Goal: Information Seeking & Learning: Learn about a topic

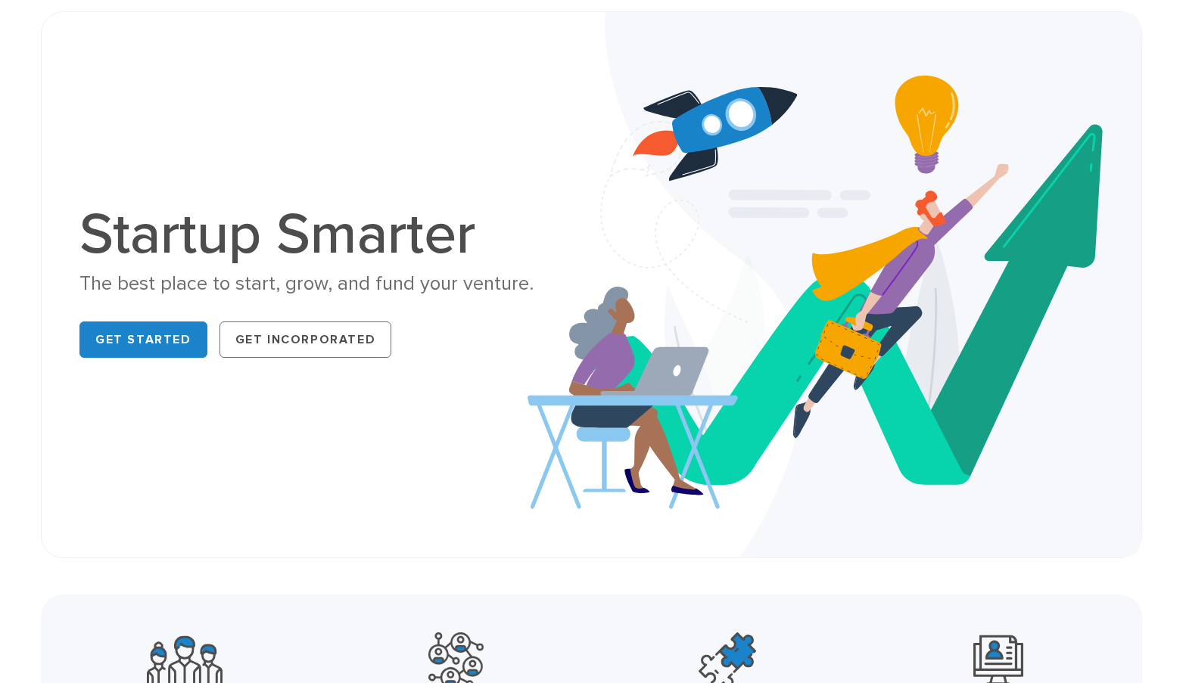
scroll to position [81, 0]
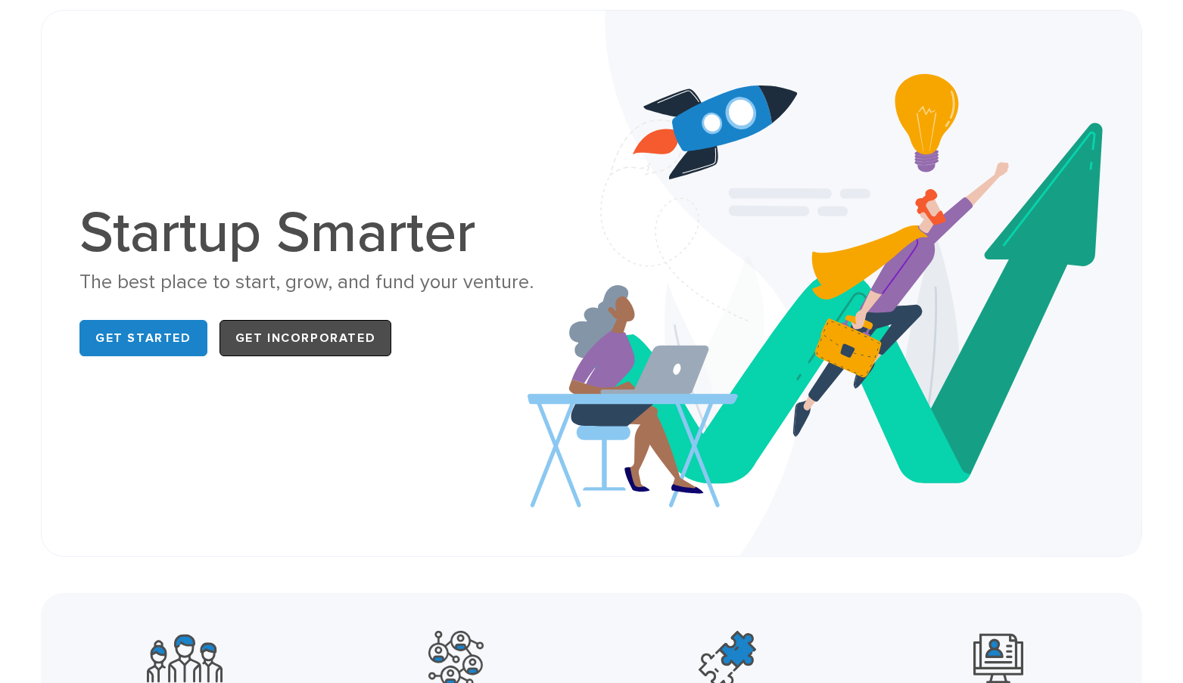
click at [300, 335] on link "Get Incorporated" at bounding box center [305, 338] width 173 height 36
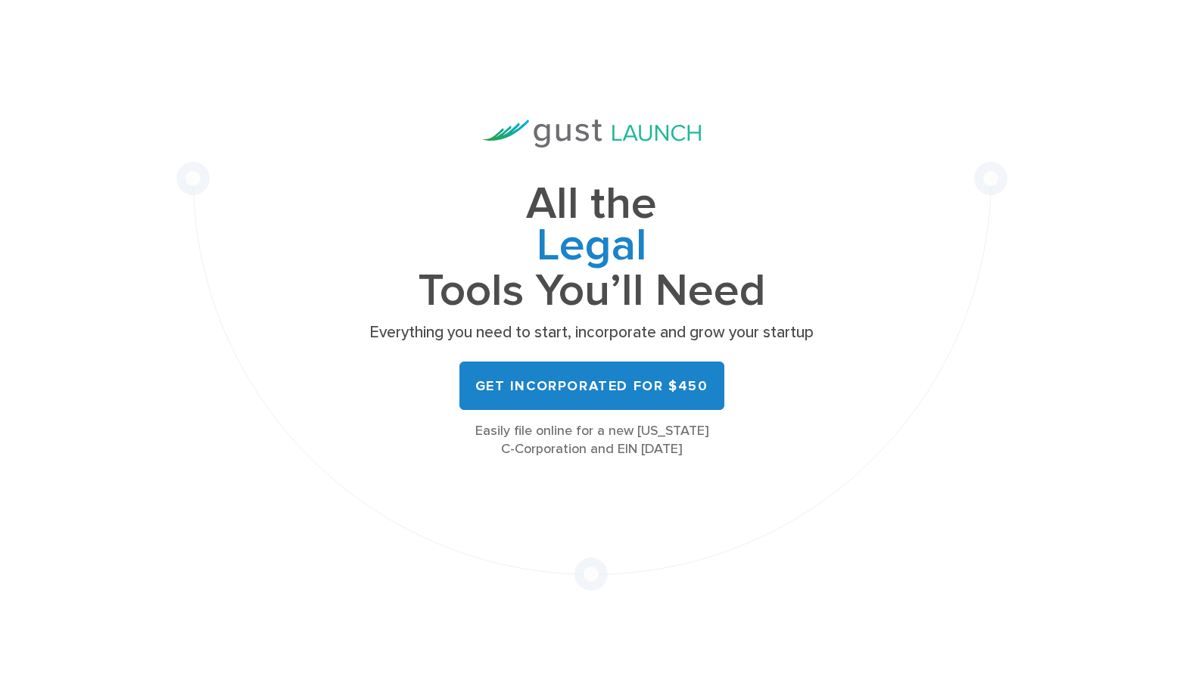
scroll to position [72, 0]
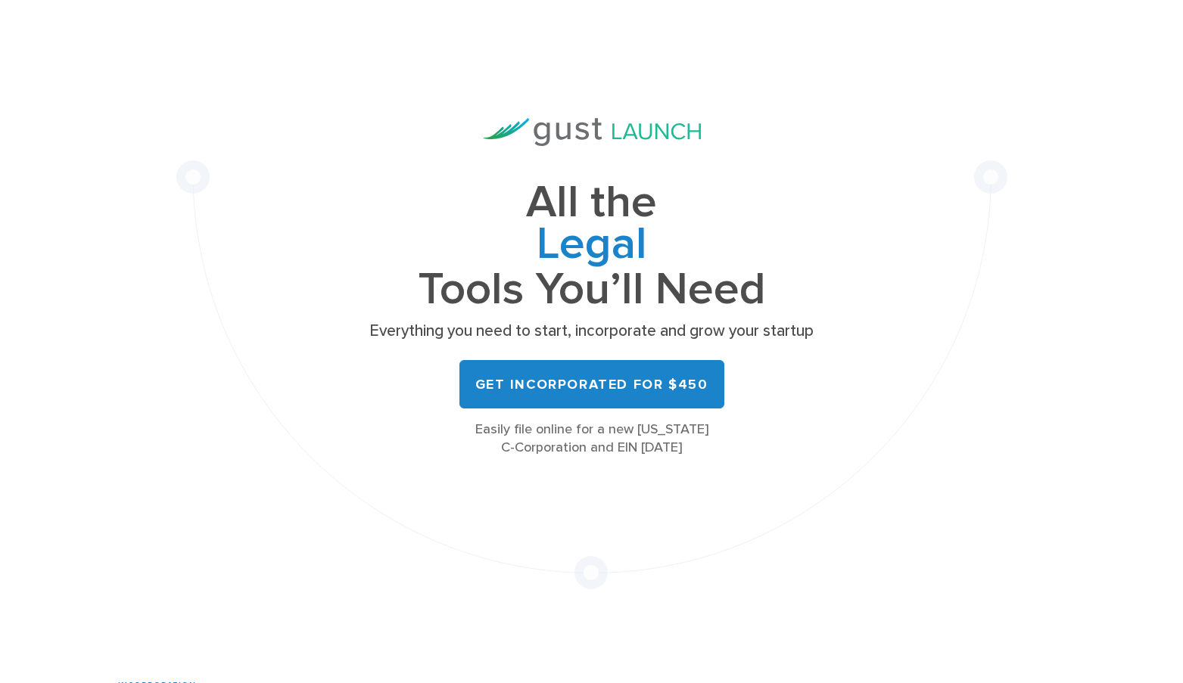
drag, startPoint x: 564, startPoint y: 431, endPoint x: 715, endPoint y: 458, distance: 153.7
click at [718, 458] on div "All the Legal Cap Table Fundraising Governance Tools You’ll Need Everything you…" at bounding box center [591, 304] width 831 height 571
click at [715, 458] on div "All the Legal Cap Table Fundraising Governance Tools You’ll Need Everything you…" at bounding box center [591, 304] width 831 height 571
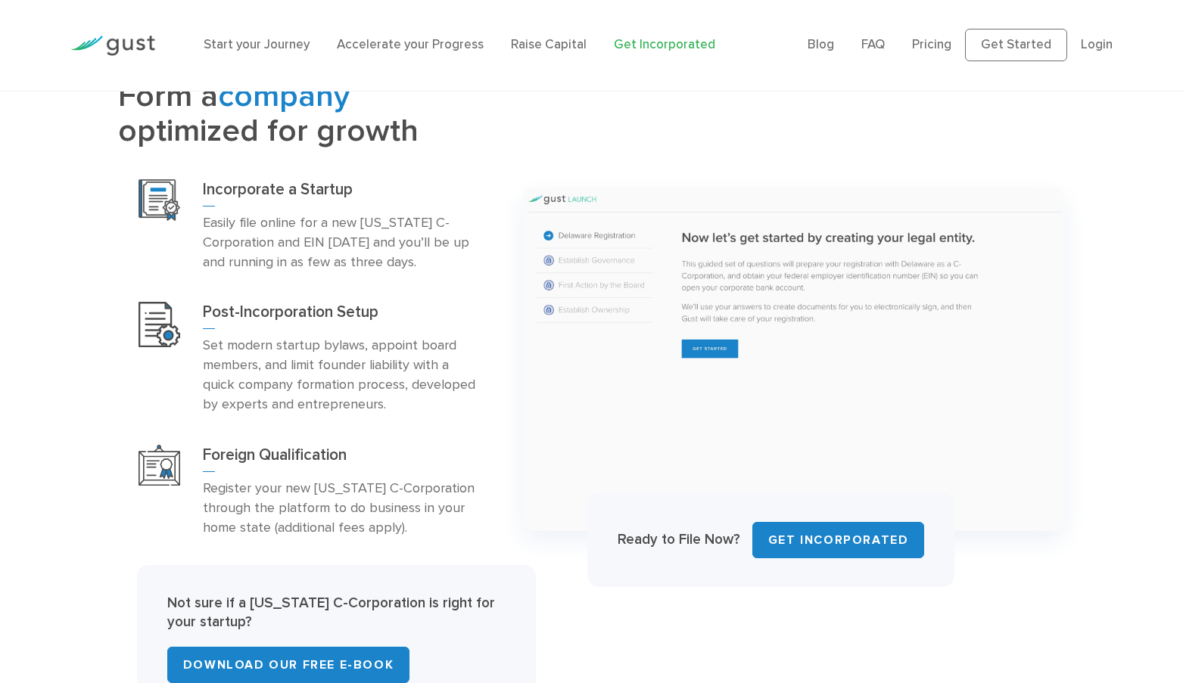
scroll to position [693, 0]
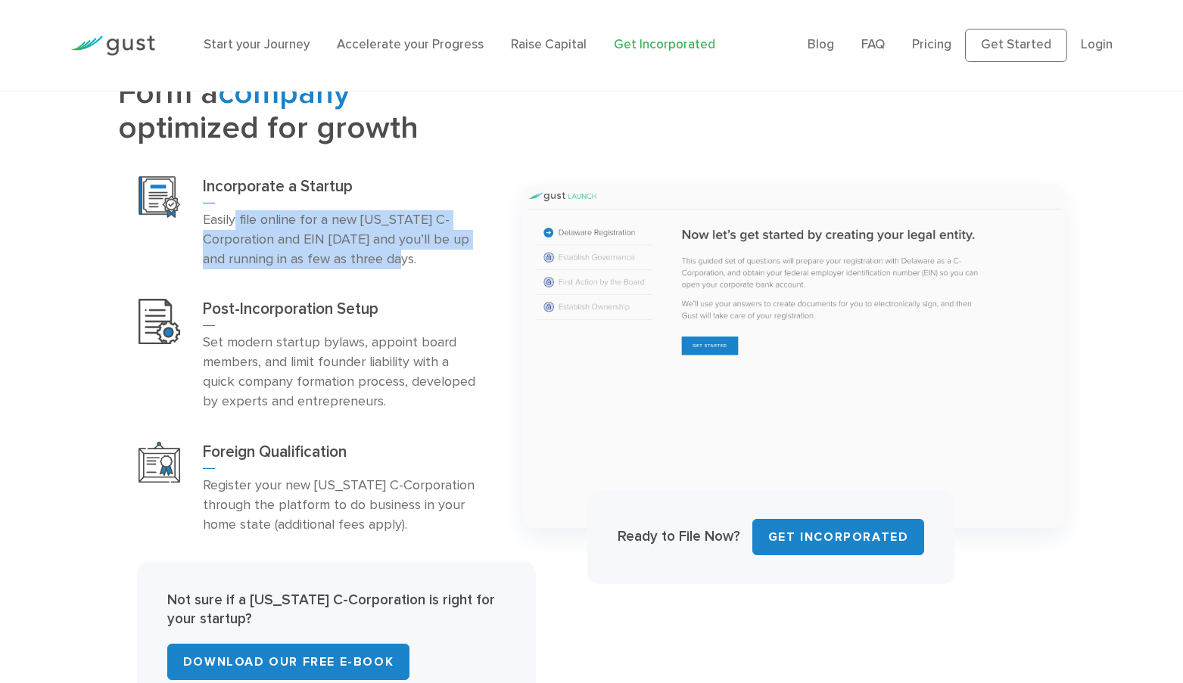
drag, startPoint x: 238, startPoint y: 218, endPoint x: 428, endPoint y: 264, distance: 195.5
click at [428, 264] on p "Easily file online for a new [US_STATE] C-Corporation and EIN [DATE] and you’ll…" at bounding box center [341, 239] width 276 height 59
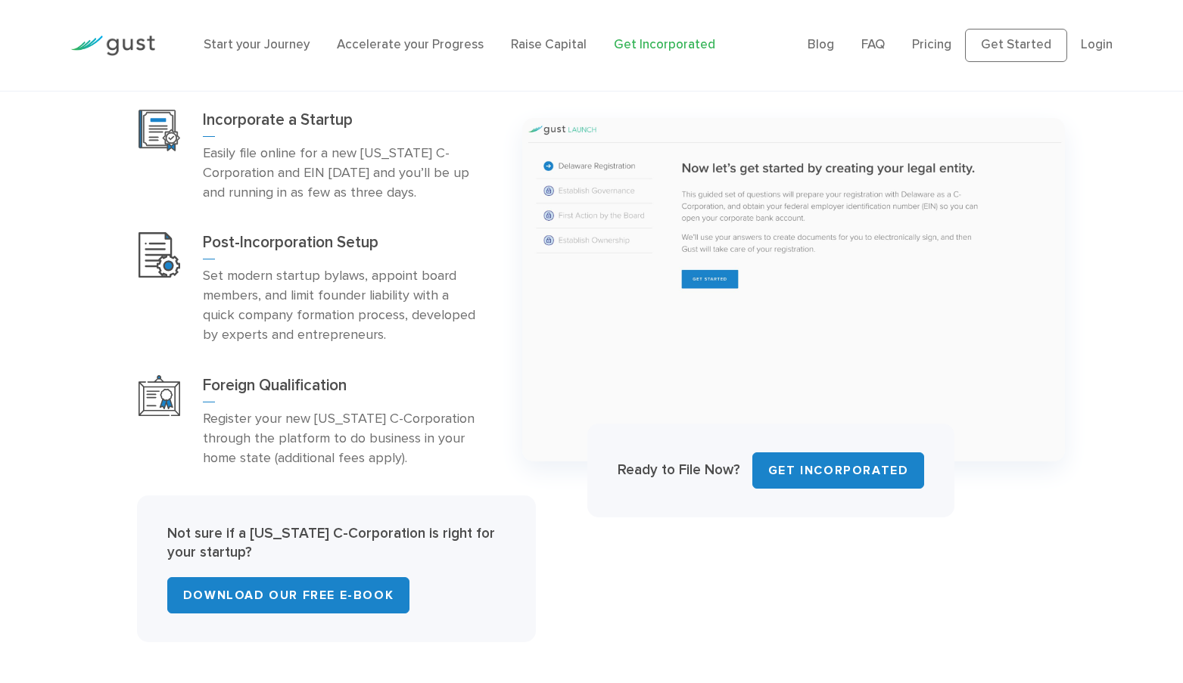
scroll to position [761, 0]
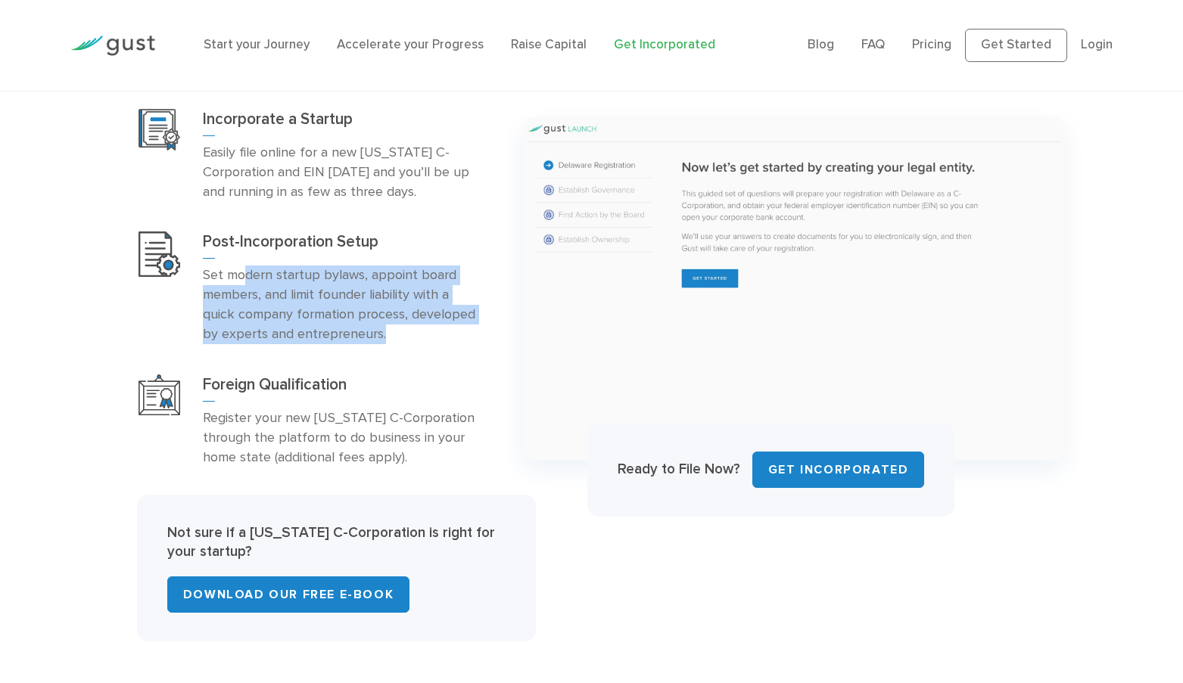
drag, startPoint x: 246, startPoint y: 271, endPoint x: 391, endPoint y: 343, distance: 161.4
click at [391, 343] on p "Set modern startup bylaws, appoint board members, and limit founder liability w…" at bounding box center [341, 305] width 276 height 79
click at [417, 347] on div "Post-Incorporation Setup Set modern startup bylaws, appoint board members, and …" at bounding box center [308, 287] width 381 height 143
drag, startPoint x: 413, startPoint y: 347, endPoint x: 350, endPoint y: 275, distance: 96.0
click at [350, 275] on div "Post-Incorporation Setup Set modern startup bylaws, appoint board members, and …" at bounding box center [308, 287] width 381 height 143
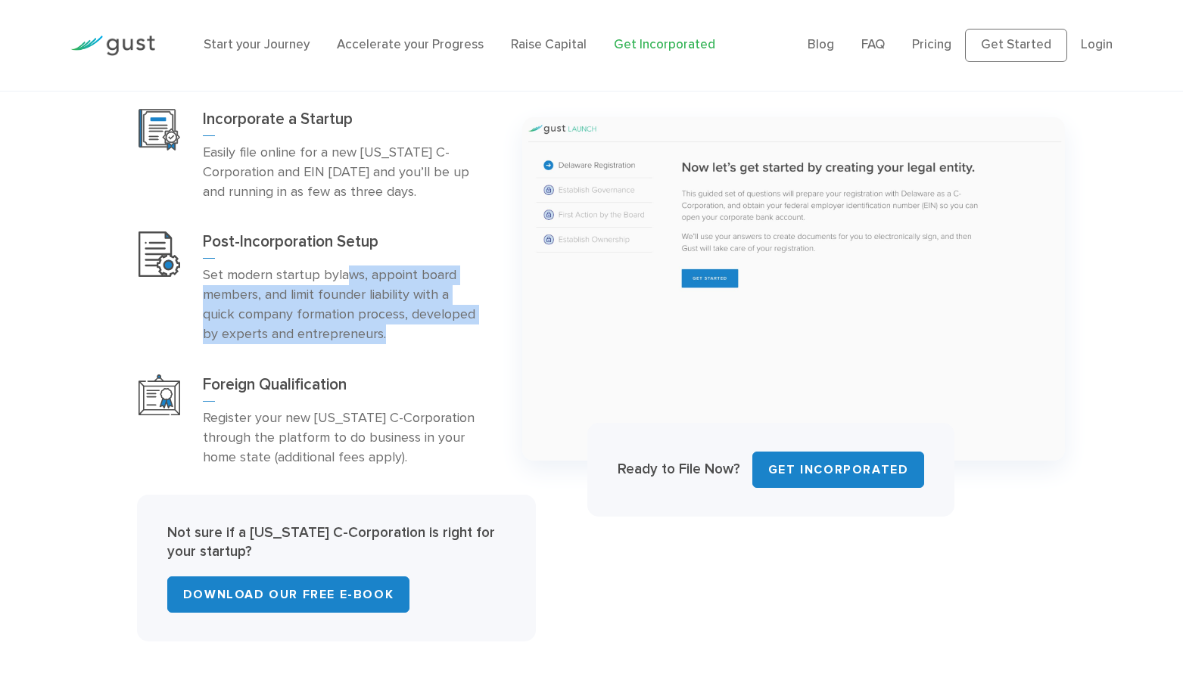
click at [350, 275] on p "Set modern startup bylaws, appoint board members, and limit founder liability w…" at bounding box center [341, 305] width 276 height 79
drag, startPoint x: 296, startPoint y: 275, endPoint x: 390, endPoint y: 330, distance: 108.9
click at [390, 330] on p "Set modern startup bylaws, appoint board members, and limit founder liability w…" at bounding box center [341, 305] width 276 height 79
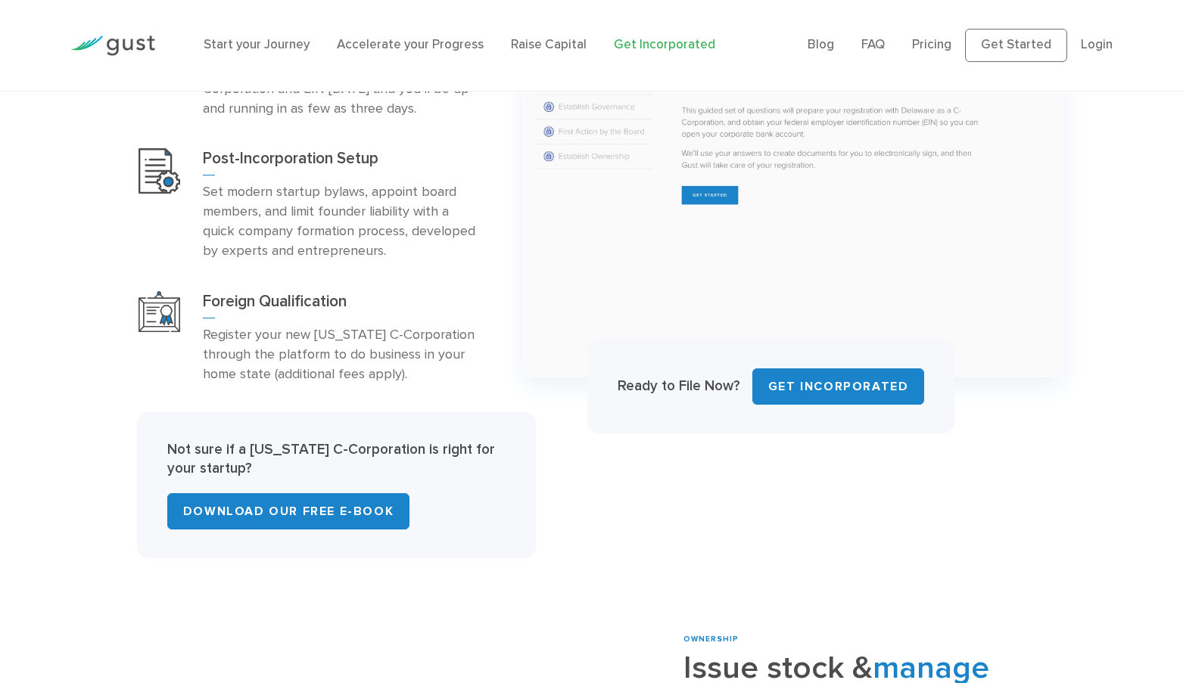
scroll to position [845, 0]
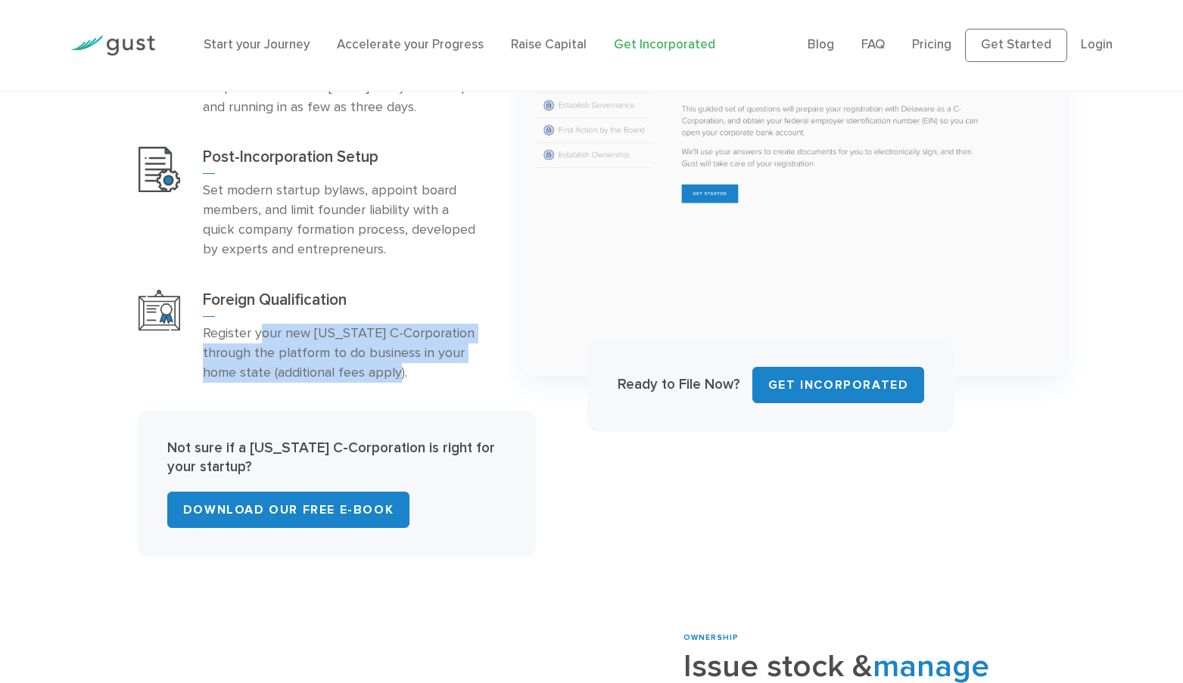
drag, startPoint x: 258, startPoint y: 328, endPoint x: 418, endPoint y: 372, distance: 165.4
click at [420, 372] on p "Register your new [US_STATE] C-Corporation through the platform to do business …" at bounding box center [341, 353] width 276 height 59
click at [418, 372] on p "Register your new [US_STATE] C-Corporation through the platform to do business …" at bounding box center [341, 353] width 276 height 59
drag, startPoint x: 402, startPoint y: 332, endPoint x: 431, endPoint y: 383, distance: 58.7
click at [431, 384] on div "Foreign Qualification Register your new [US_STATE] C-Corporation through the pl…" at bounding box center [308, 336] width 381 height 123
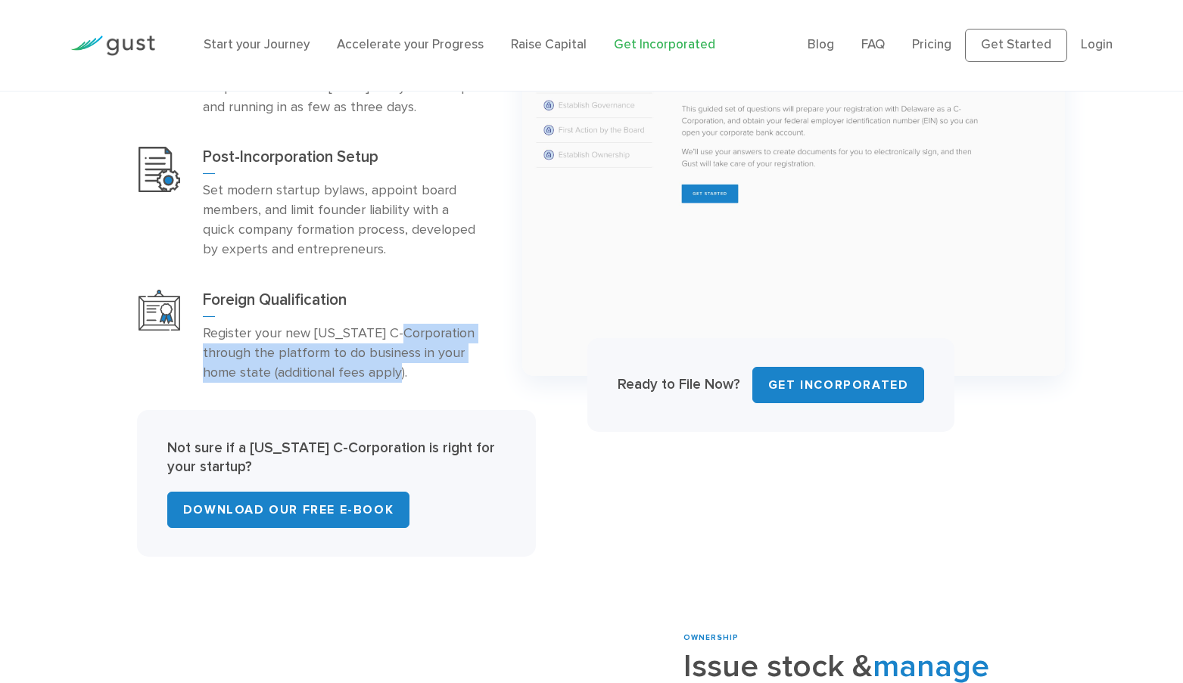
click at [431, 383] on div "Foreign Qualification Register your new [US_STATE] C-Corporation through the pl…" at bounding box center [308, 336] width 381 height 123
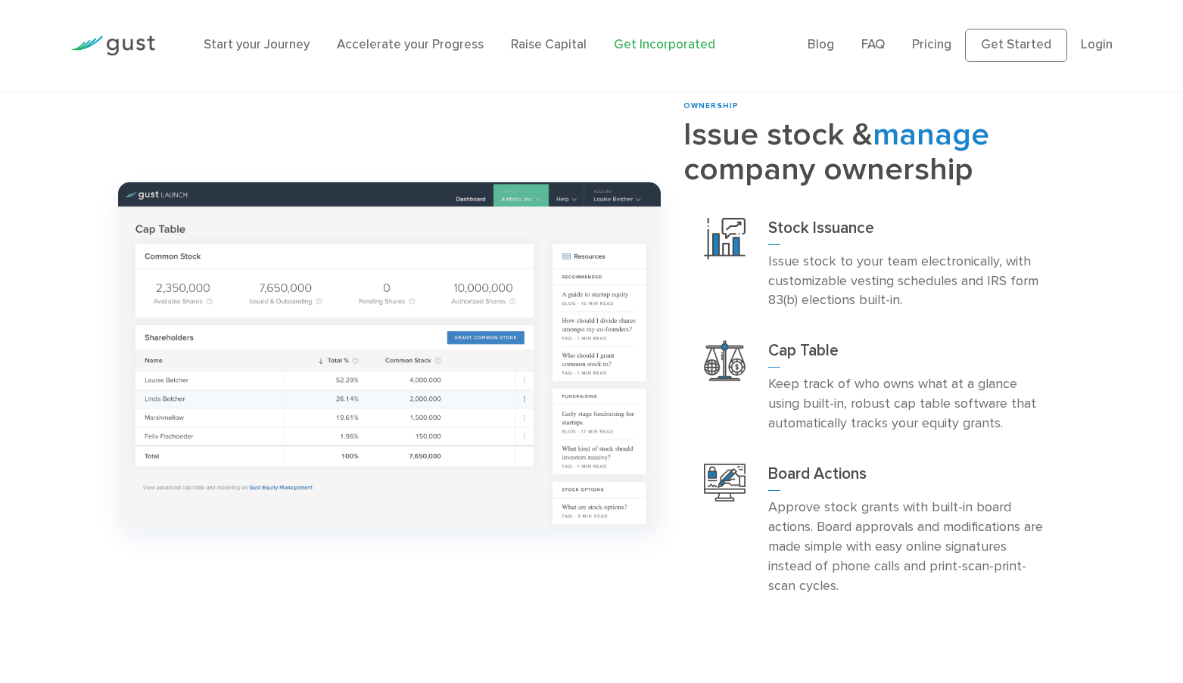
scroll to position [1386, 0]
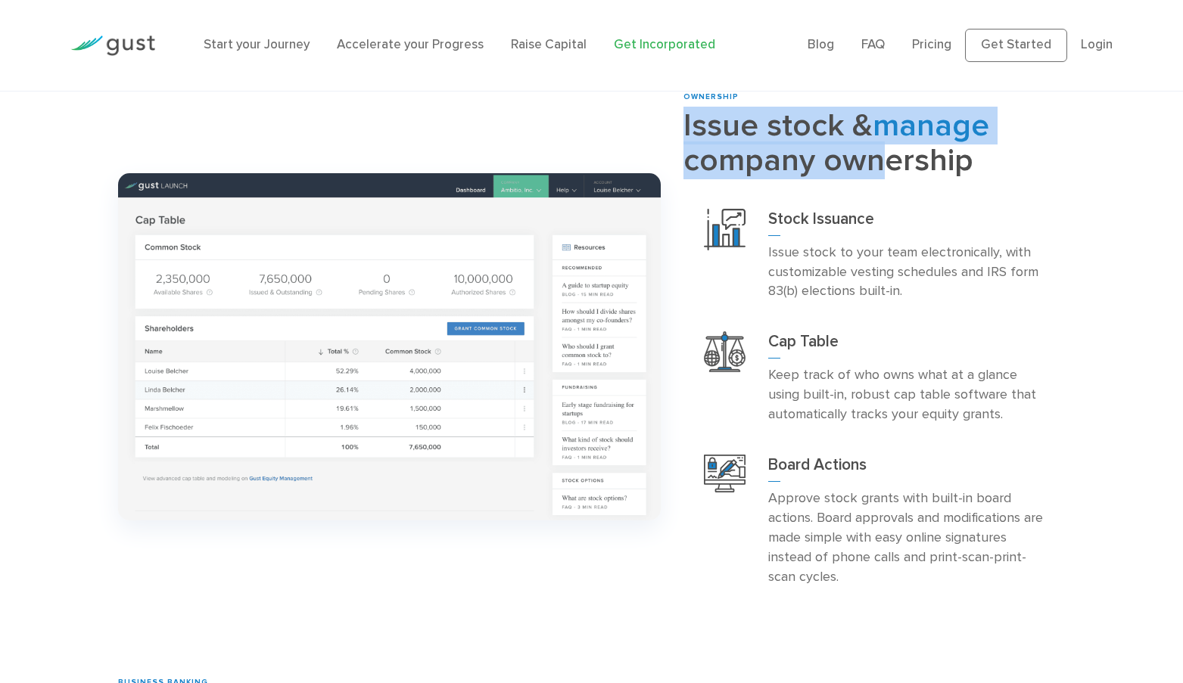
drag, startPoint x: 678, startPoint y: 120, endPoint x: 863, endPoint y: 176, distance: 193.5
click at [863, 176] on div "ownership Issue stock & manage company ownership Stock Issuance Cap Table" at bounding box center [874, 347] width 404 height 510
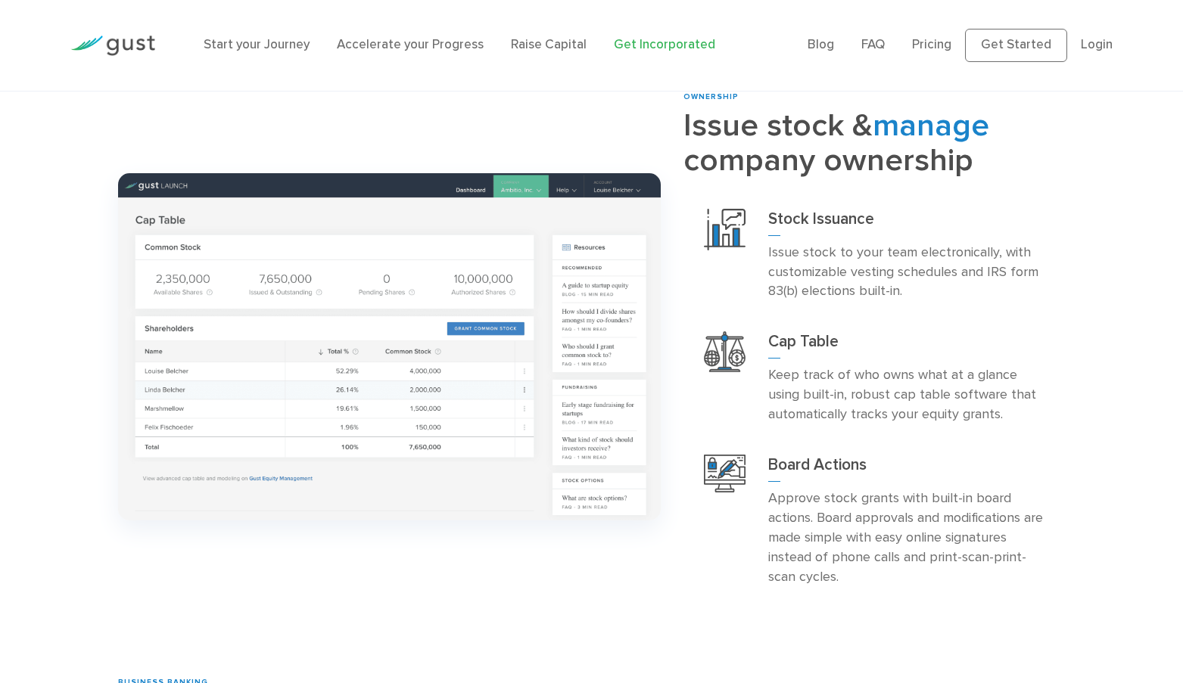
click at [971, 211] on h3 "Stock Issuance" at bounding box center [906, 222] width 276 height 27
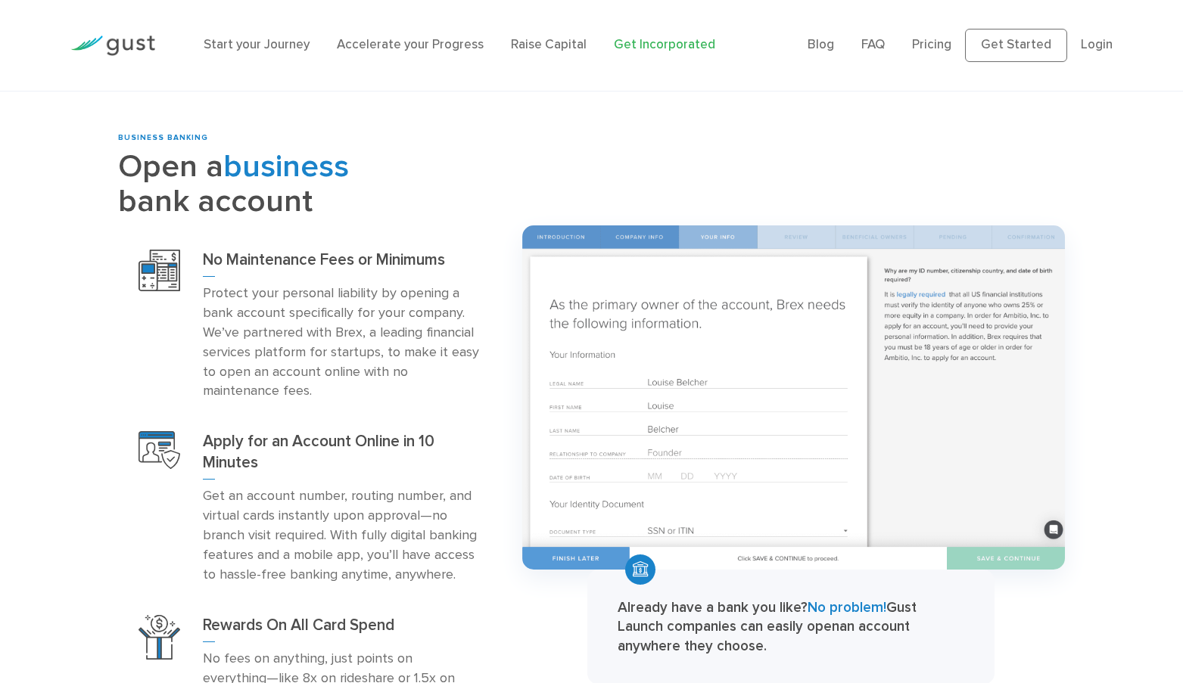
scroll to position [1933, 0]
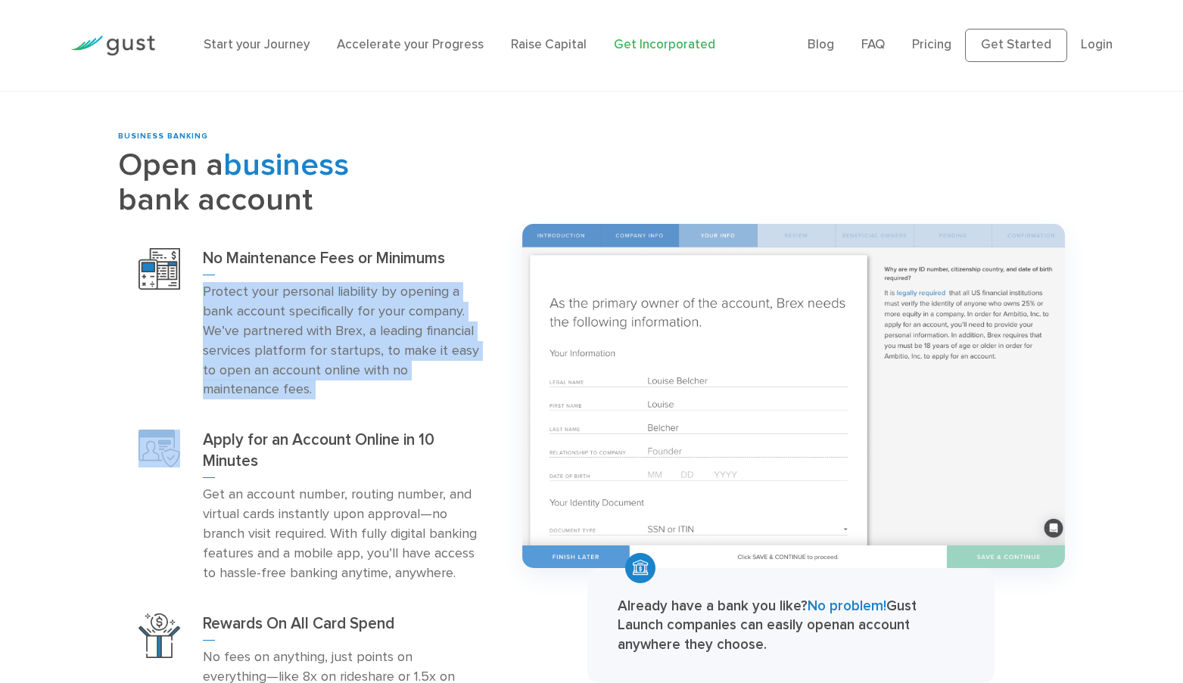
drag, startPoint x: 305, startPoint y: 278, endPoint x: 356, endPoint y: 413, distance: 144.9
click at [356, 413] on div "No Maintenance Fees or Minimums Protect your personal liability by opening a ba…" at bounding box center [308, 324] width 381 height 182
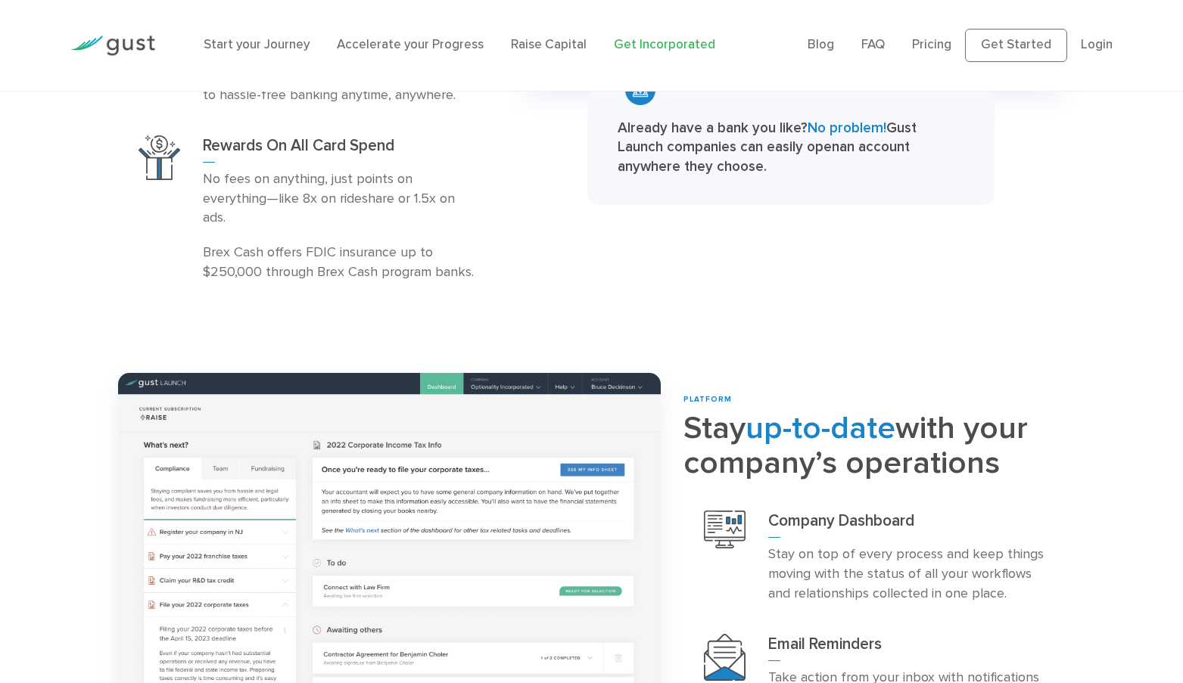
scroll to position [2385, 0]
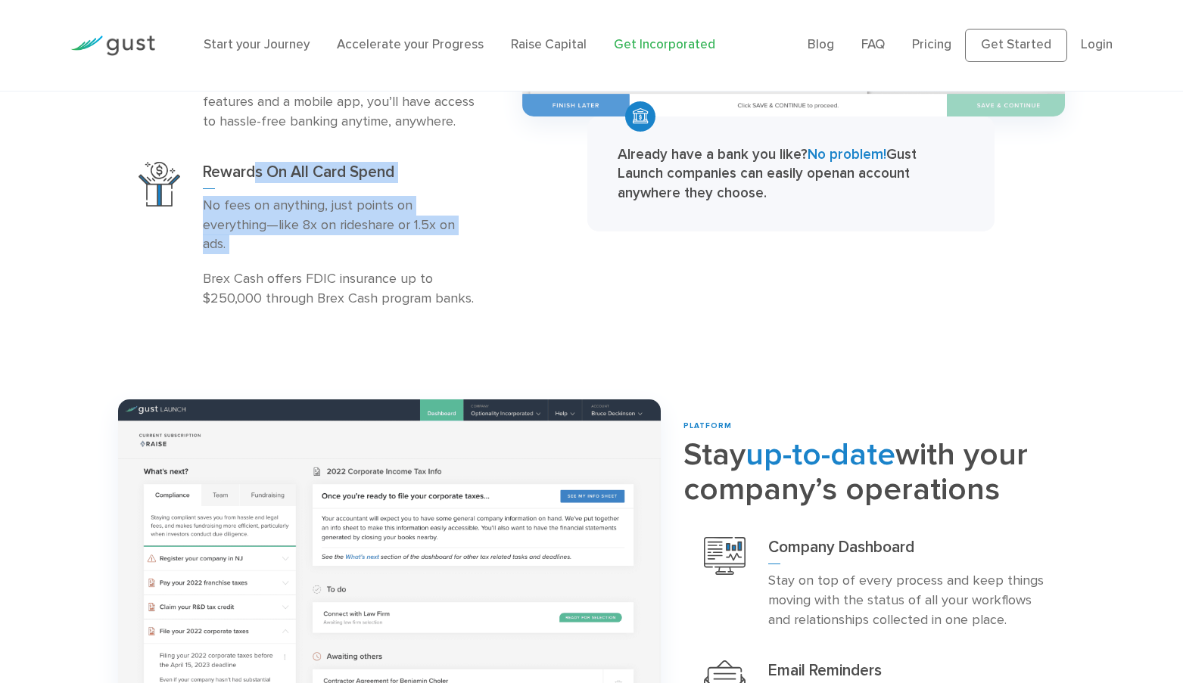
drag, startPoint x: 252, startPoint y: 166, endPoint x: 435, endPoint y: 242, distance: 198.5
click at [435, 242] on div "Rewards On All Card Spend No fees on anything, just points on everything—like 8…" at bounding box center [341, 235] width 276 height 147
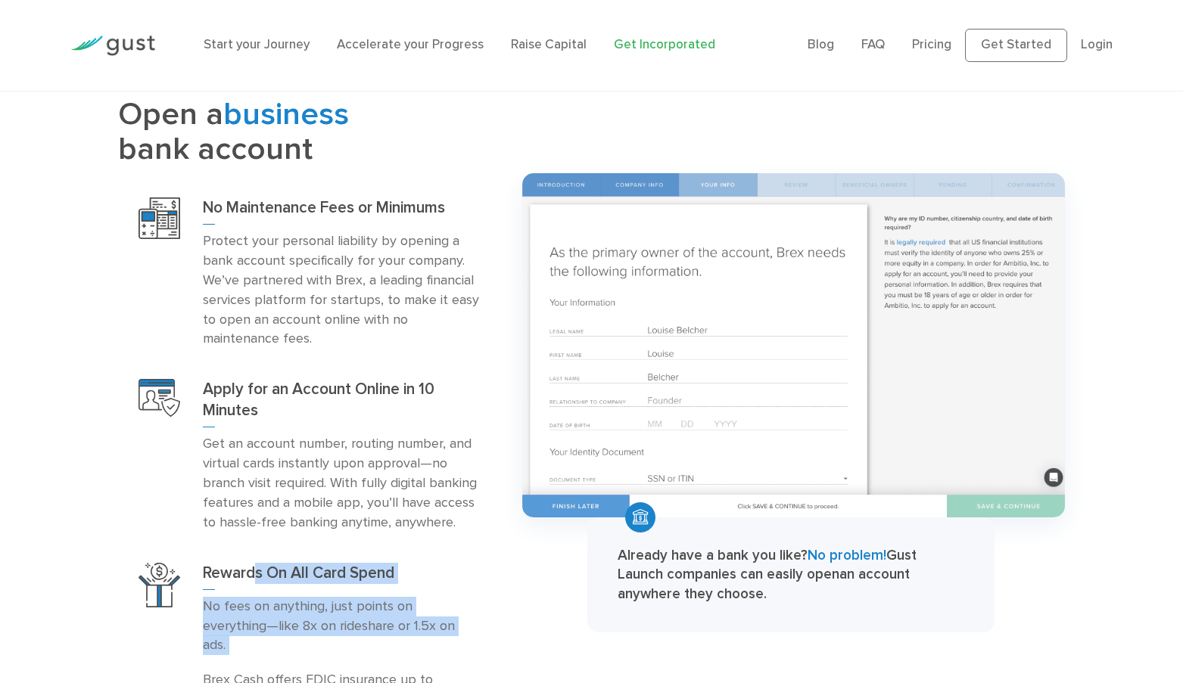
scroll to position [1912, 0]
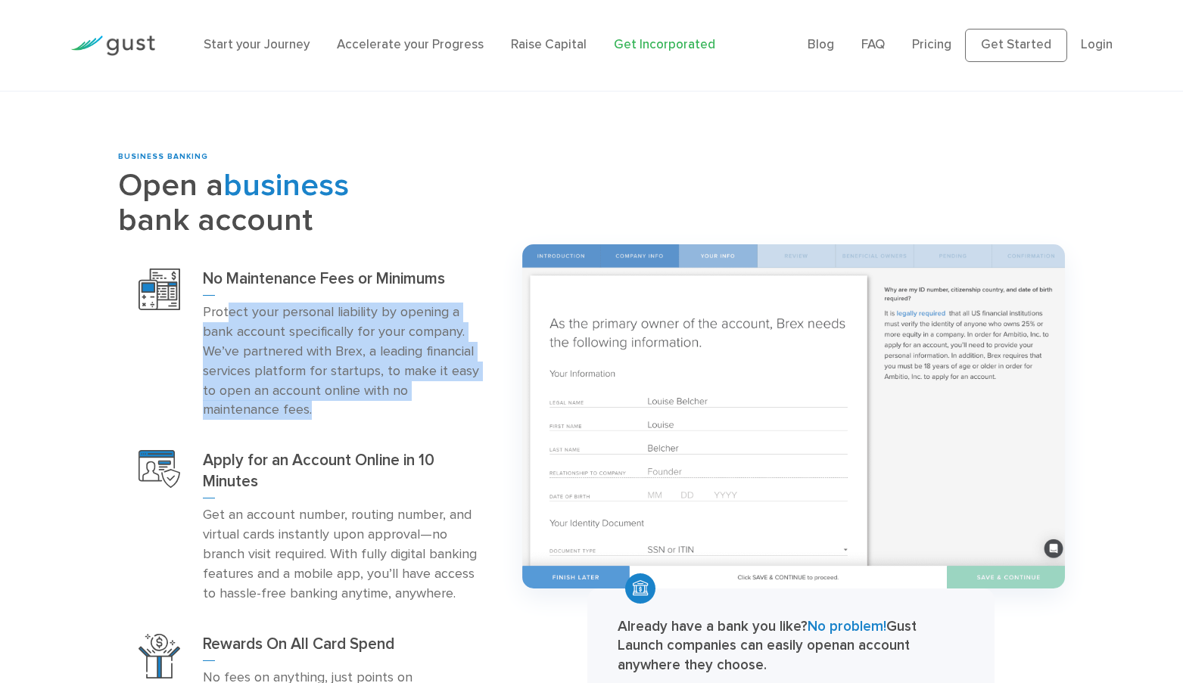
drag, startPoint x: 228, startPoint y: 311, endPoint x: 328, endPoint y: 415, distance: 145.0
click at [328, 415] on p "Protect your personal liability by opening a bank account specifically for your…" at bounding box center [341, 361] width 276 height 117
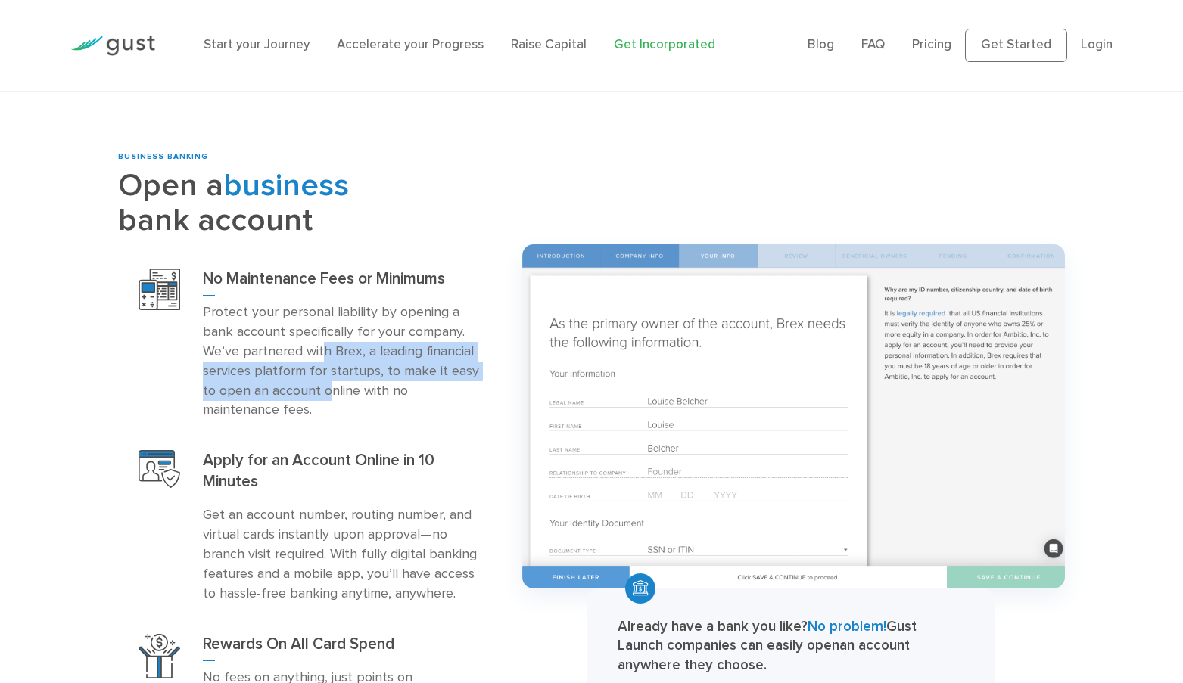
drag, startPoint x: 322, startPoint y: 346, endPoint x: 330, endPoint y: 400, distance: 54.3
click at [330, 400] on p "Protect your personal liability by opening a bank account specifically for your…" at bounding box center [341, 361] width 276 height 117
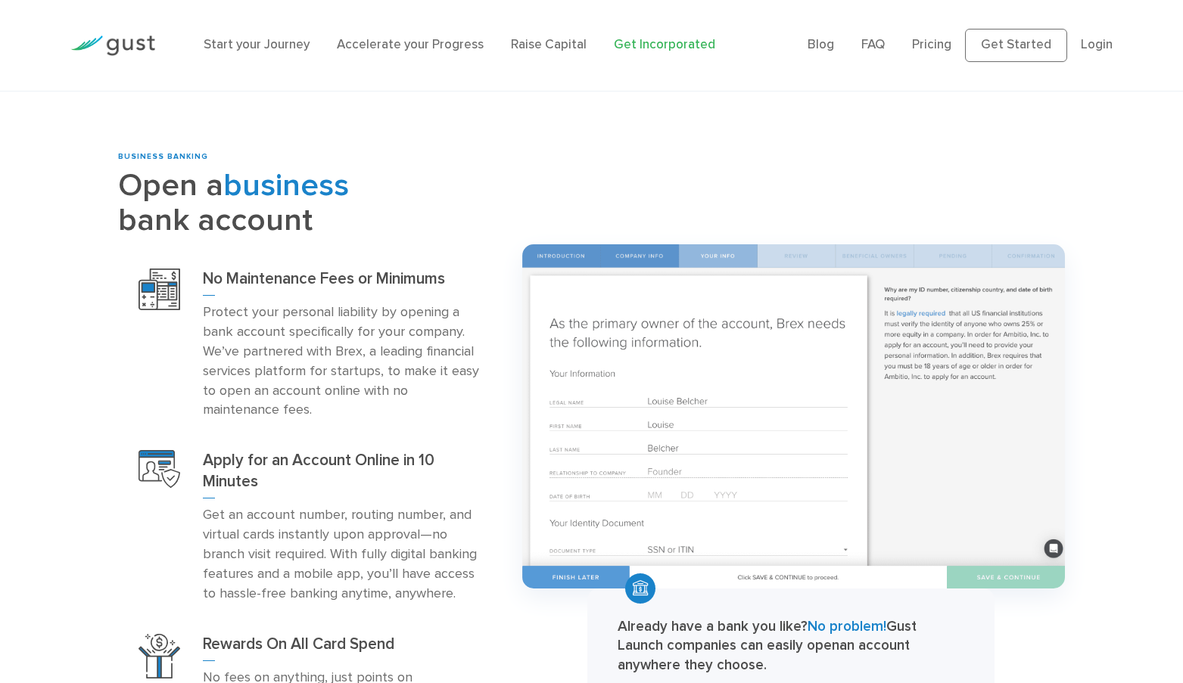
click at [333, 412] on p "Protect your personal liability by opening a bank account specifically for your…" at bounding box center [341, 361] width 276 height 117
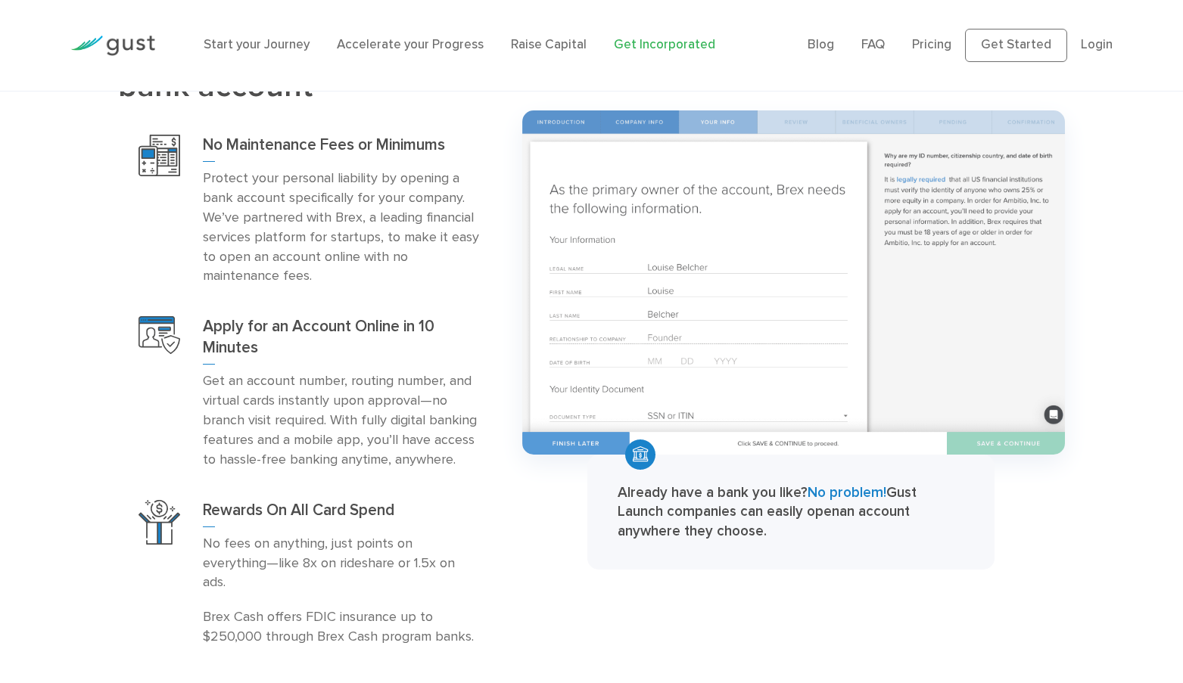
scroll to position [2072, 0]
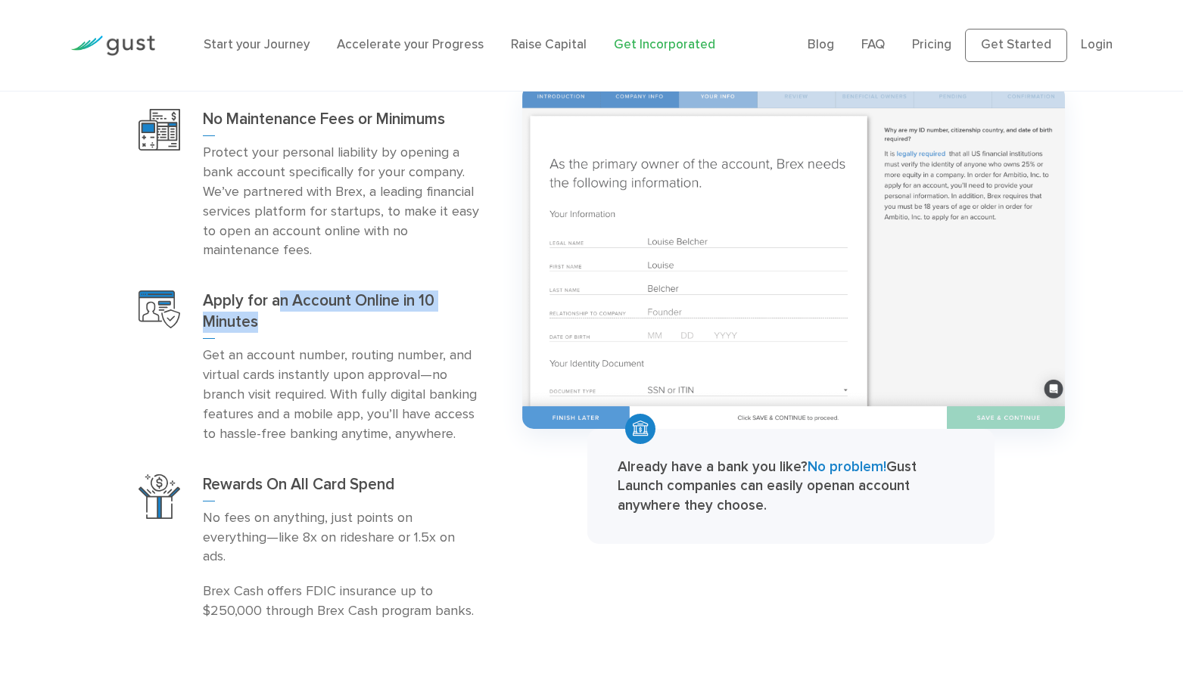
drag, startPoint x: 276, startPoint y: 294, endPoint x: 306, endPoint y: 328, distance: 45.1
click at [306, 328] on h3 "Apply for an Account Online in 10 Minutes" at bounding box center [341, 315] width 276 height 48
click at [329, 335] on h3 "Apply for an Account Online in 10 Minutes" at bounding box center [341, 315] width 276 height 48
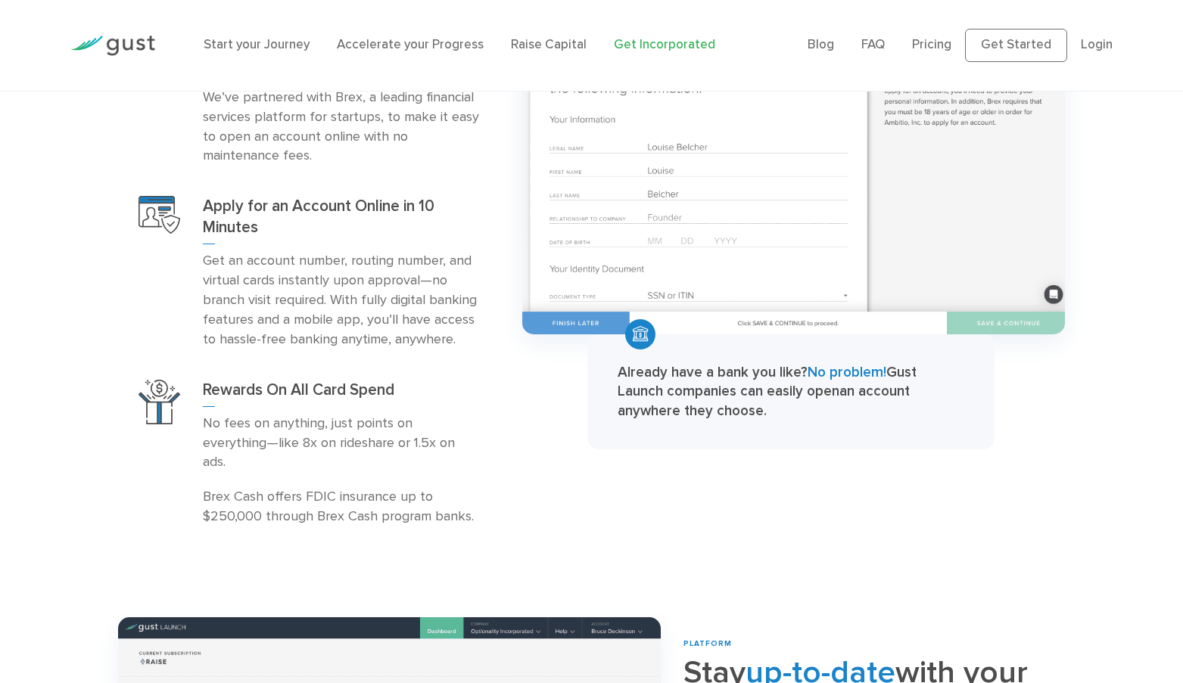
scroll to position [2185, 0]
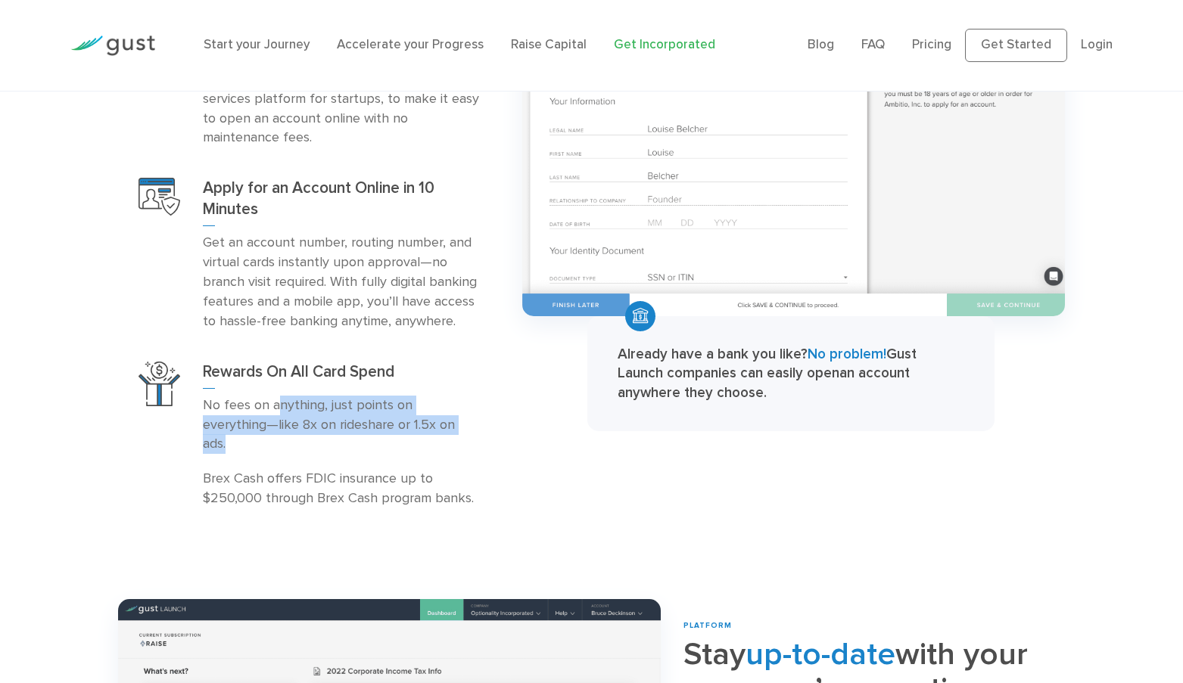
drag, startPoint x: 277, startPoint y: 406, endPoint x: 455, endPoint y: 428, distance: 179.2
click at [455, 428] on p "No fees on anything, just points on everything—like 8x on rideshare or 1.5x on …" at bounding box center [341, 425] width 276 height 59
drag, startPoint x: 437, startPoint y: 426, endPoint x: 400, endPoint y: 401, distance: 44.7
click at [400, 401] on p "No fees on anything, just points on everything—like 8x on rideshare or 1.5x on …" at bounding box center [341, 425] width 276 height 59
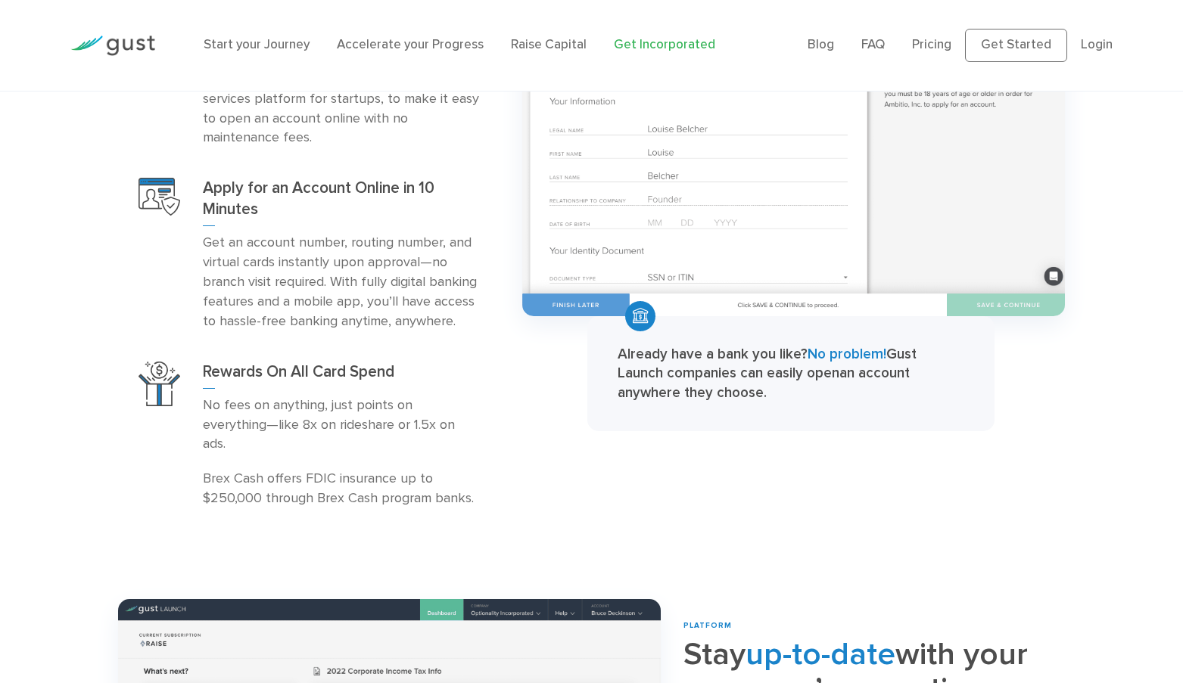
click at [405, 408] on p "No fees on anything, just points on everything—like 8x on rideshare or 1.5x on …" at bounding box center [341, 425] width 276 height 59
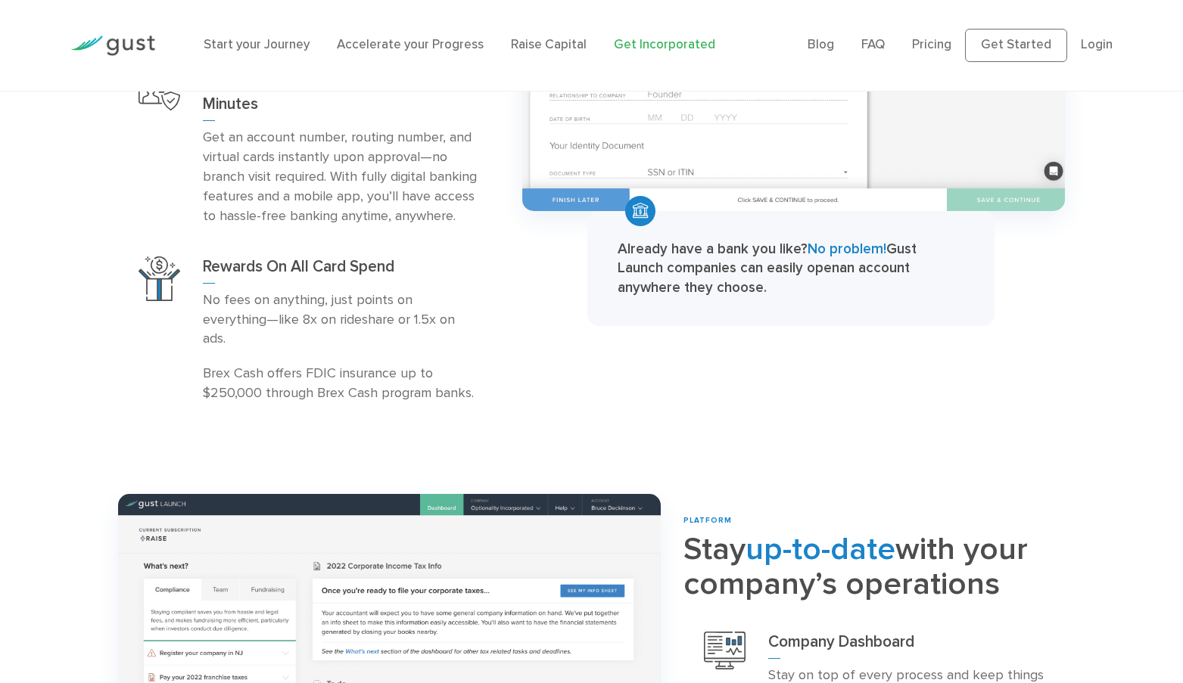
scroll to position [2291, 0]
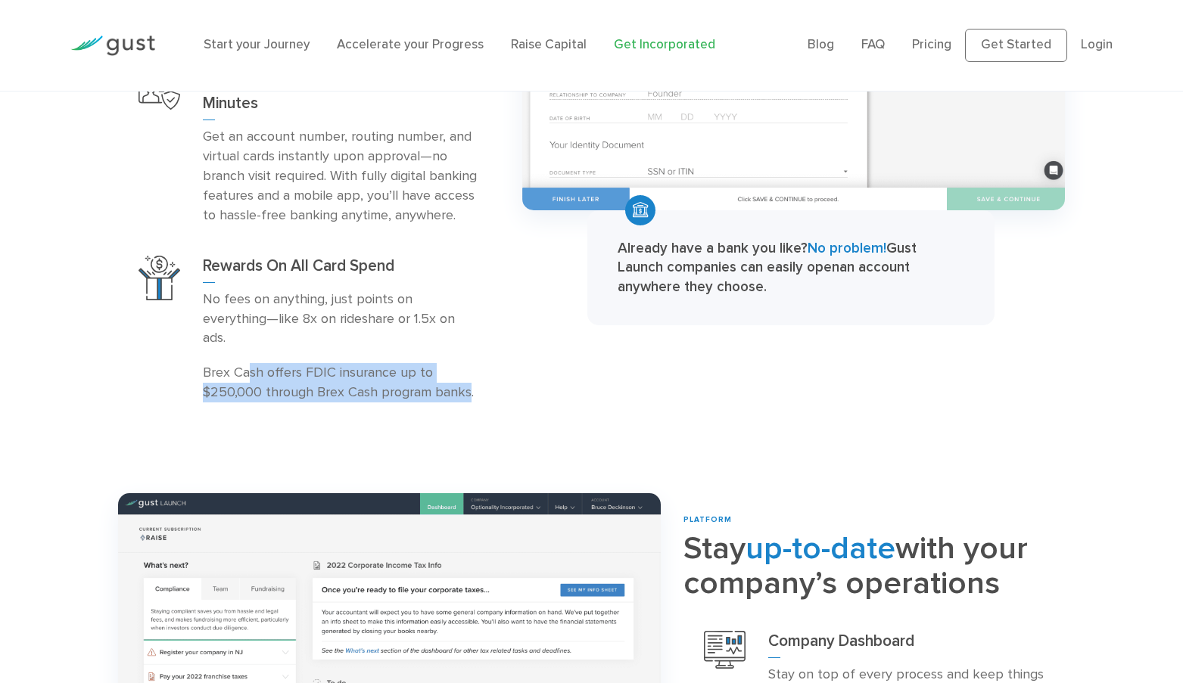
drag, startPoint x: 247, startPoint y: 355, endPoint x: 469, endPoint y: 373, distance: 223.2
click at [469, 373] on p "Brex Cash offers FDIC insurance up to $250,000 through Brex Cash program banks." at bounding box center [341, 382] width 276 height 39
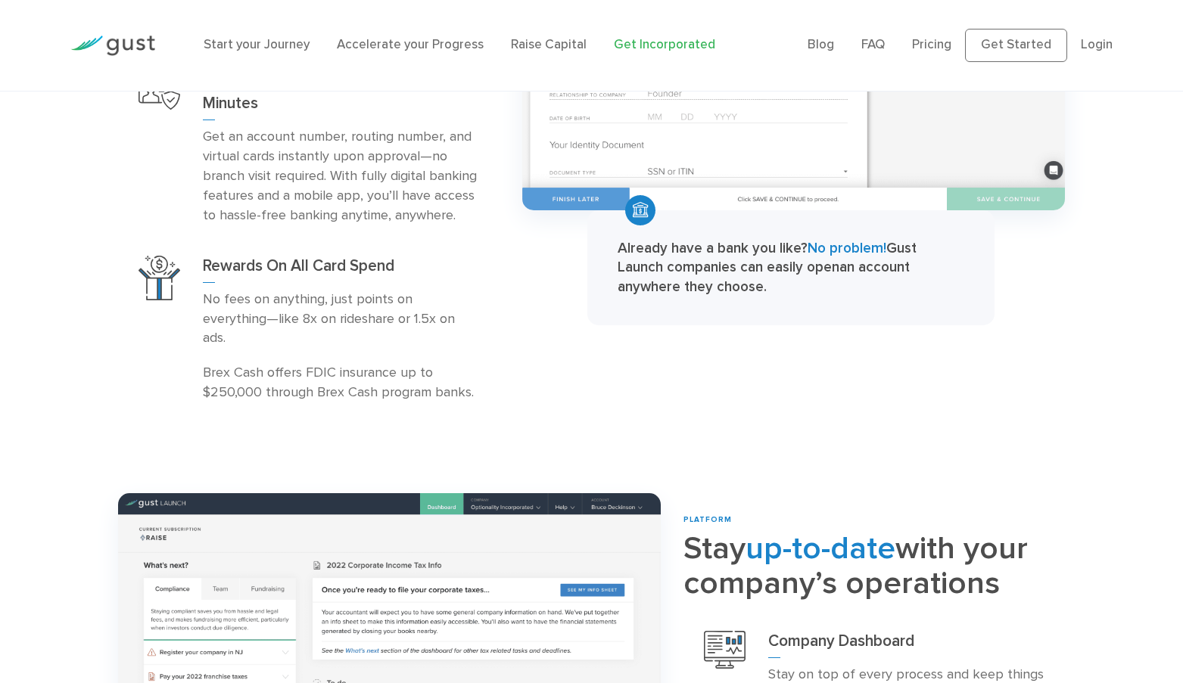
click at [499, 374] on div "BUSINESS BANKING Open a business bank account No Maintenance Fees or Minimums A…" at bounding box center [309, 95] width 404 height 645
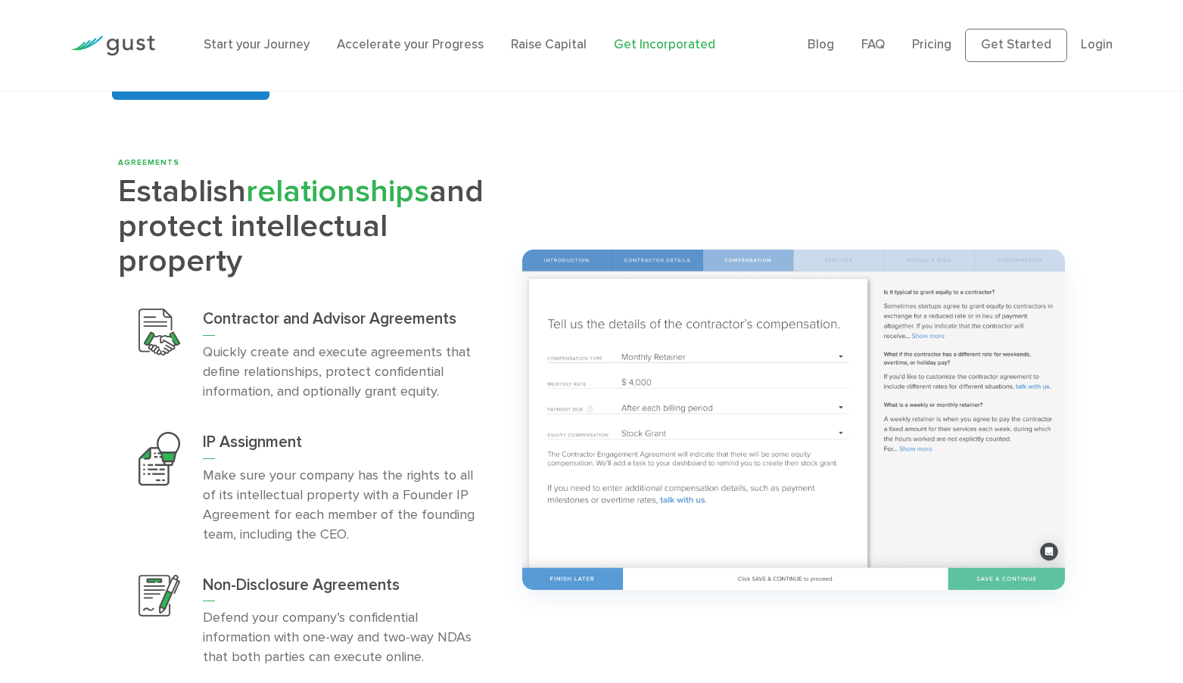
scroll to position [3237, 0]
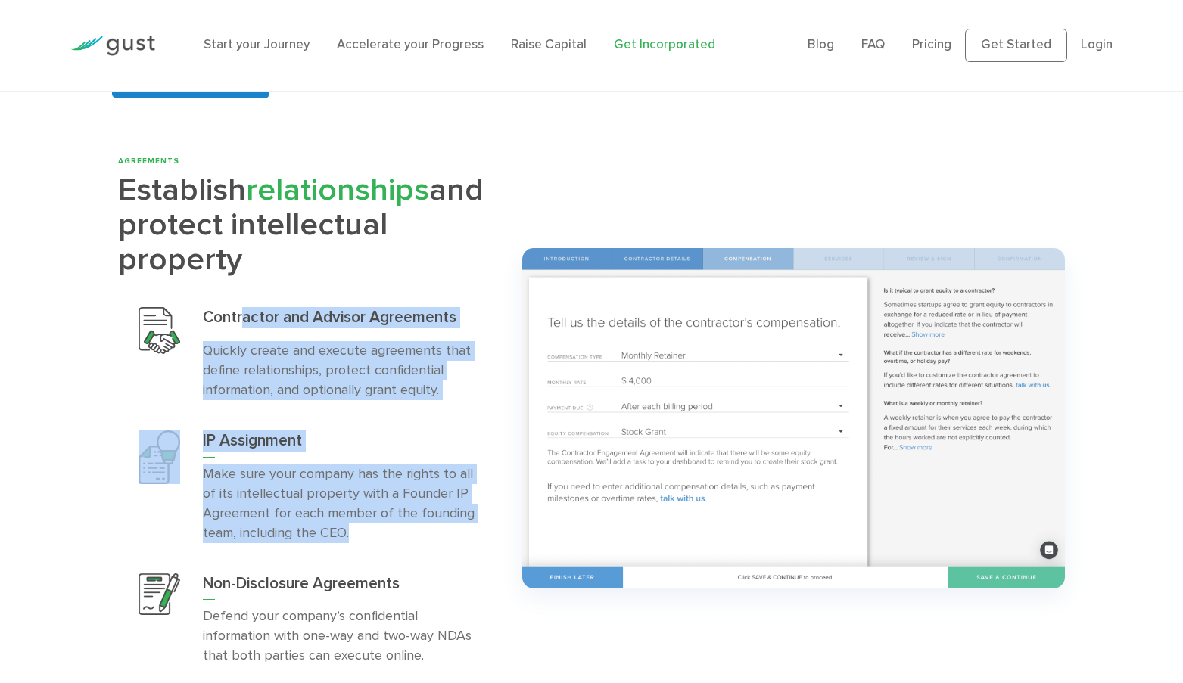
drag, startPoint x: 242, startPoint y: 298, endPoint x: 428, endPoint y: 509, distance: 280.4
click at [428, 509] on div "Contractor and Advisor Agreements Quickly create and execute agreements that de…" at bounding box center [308, 486] width 381 height 389
click at [427, 509] on p "Make sure your company has the rights to all of its intellectual property with …" at bounding box center [341, 504] width 276 height 79
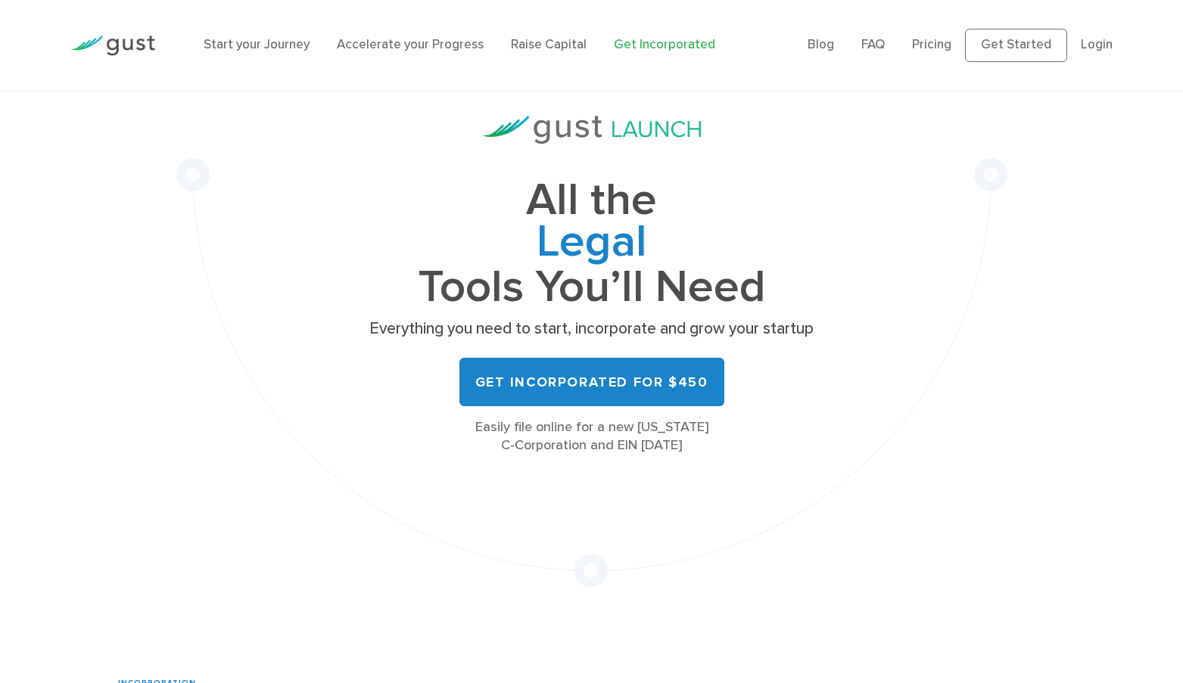
scroll to position [283, 0]
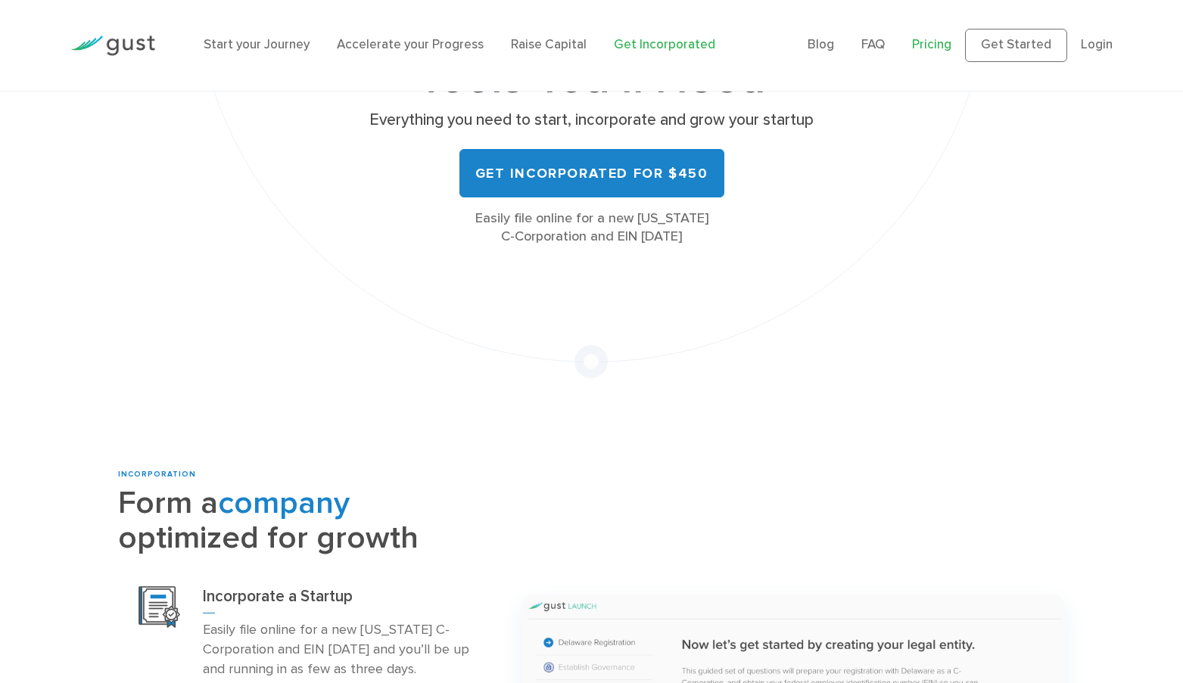
click at [937, 48] on link "Pricing" at bounding box center [931, 44] width 39 height 15
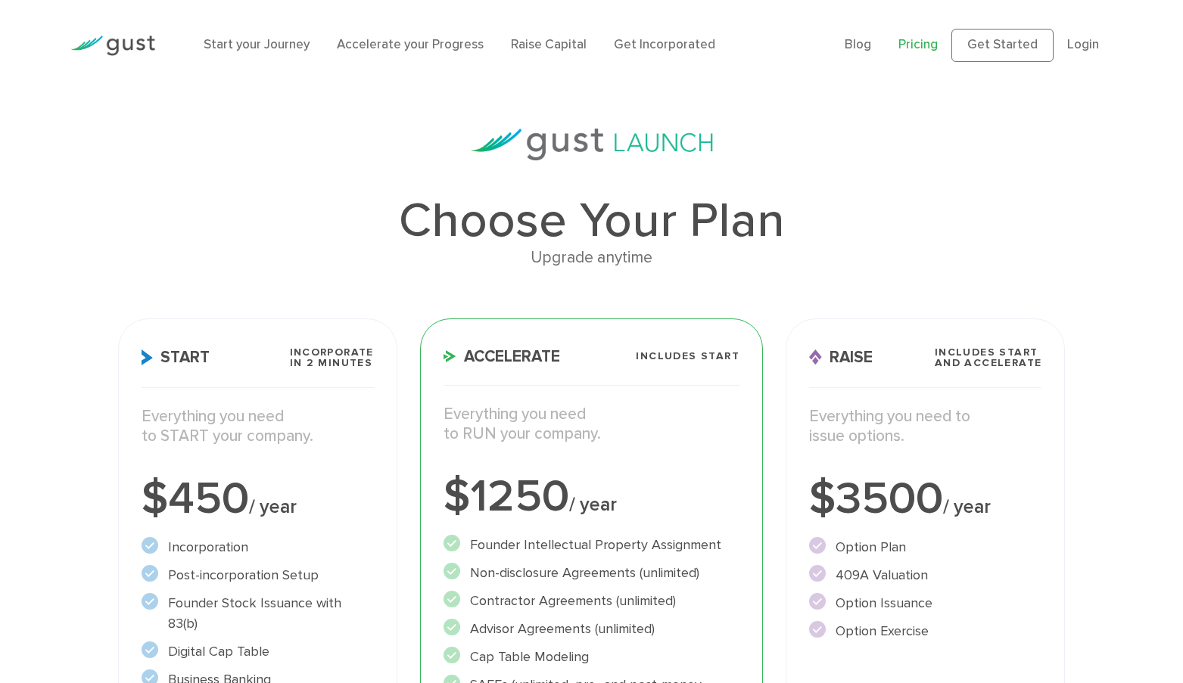
scroll to position [278, 0]
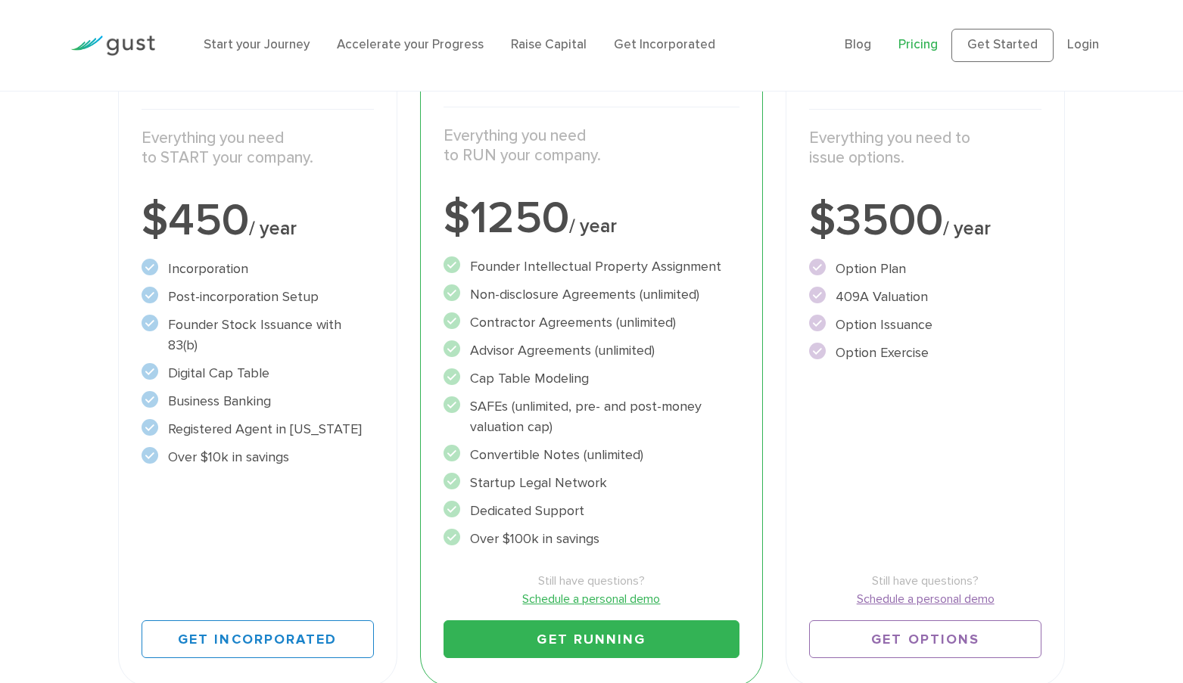
drag, startPoint x: 216, startPoint y: 300, endPoint x: 331, endPoint y: 328, distance: 117.7
click at [331, 328] on ul "Incorporation" at bounding box center [258, 363] width 232 height 209
click at [331, 328] on li "Founder Stock Issuance with 83(b)" at bounding box center [258, 335] width 232 height 41
drag, startPoint x: 273, startPoint y: 281, endPoint x: 291, endPoint y: 386, distance: 106.8
click at [291, 386] on ul "Incorporation" at bounding box center [258, 363] width 232 height 209
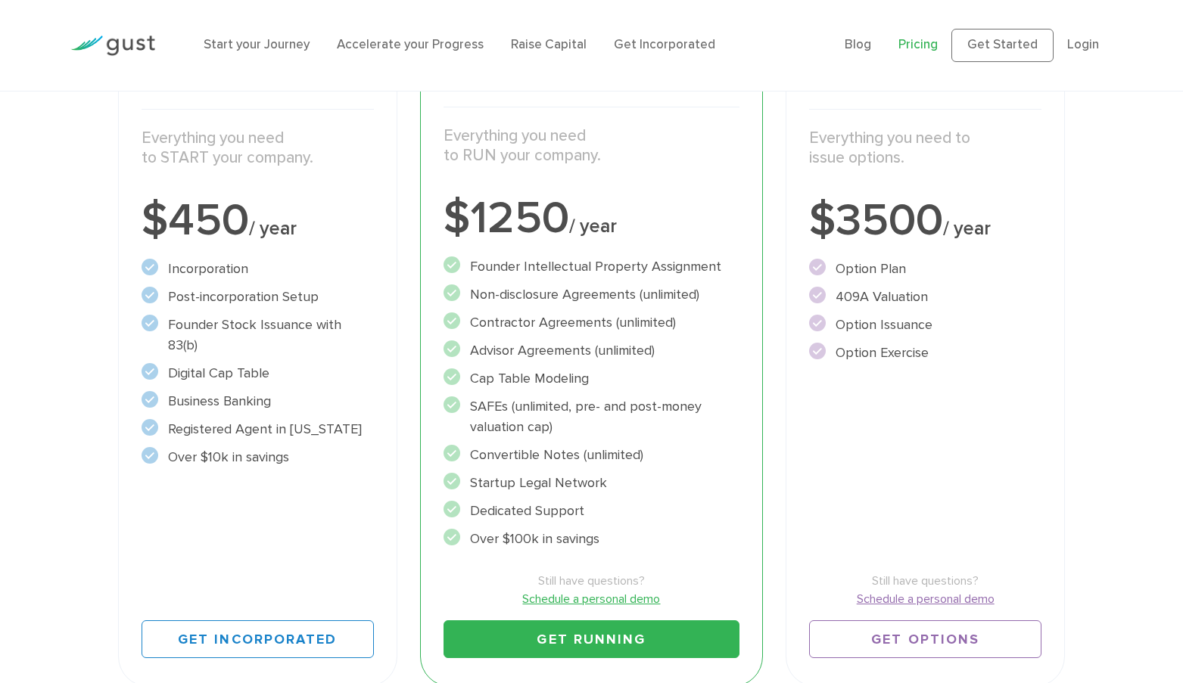
click at [306, 391] on li "Business Banking" at bounding box center [258, 401] width 232 height 20
drag, startPoint x: 259, startPoint y: 273, endPoint x: 338, endPoint y: 437, distance: 182.4
click at [339, 438] on ul "Incorporation" at bounding box center [258, 363] width 232 height 209
click at [338, 447] on li "Over $10k in savings" at bounding box center [258, 457] width 232 height 20
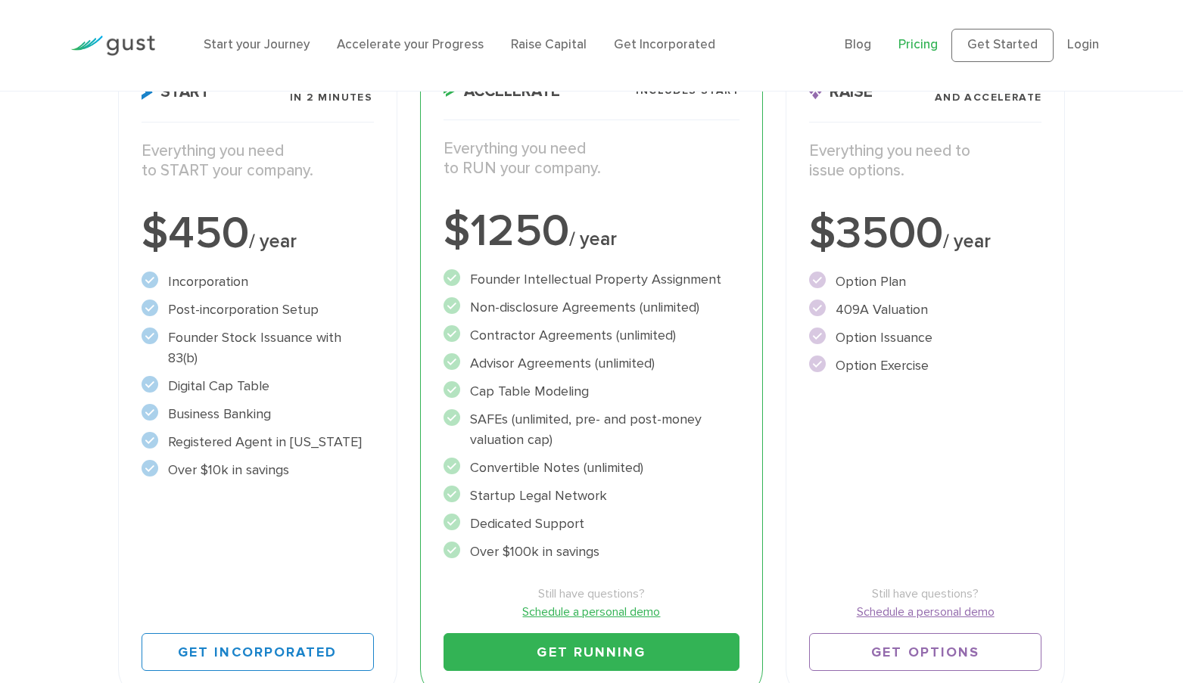
scroll to position [252, 0]
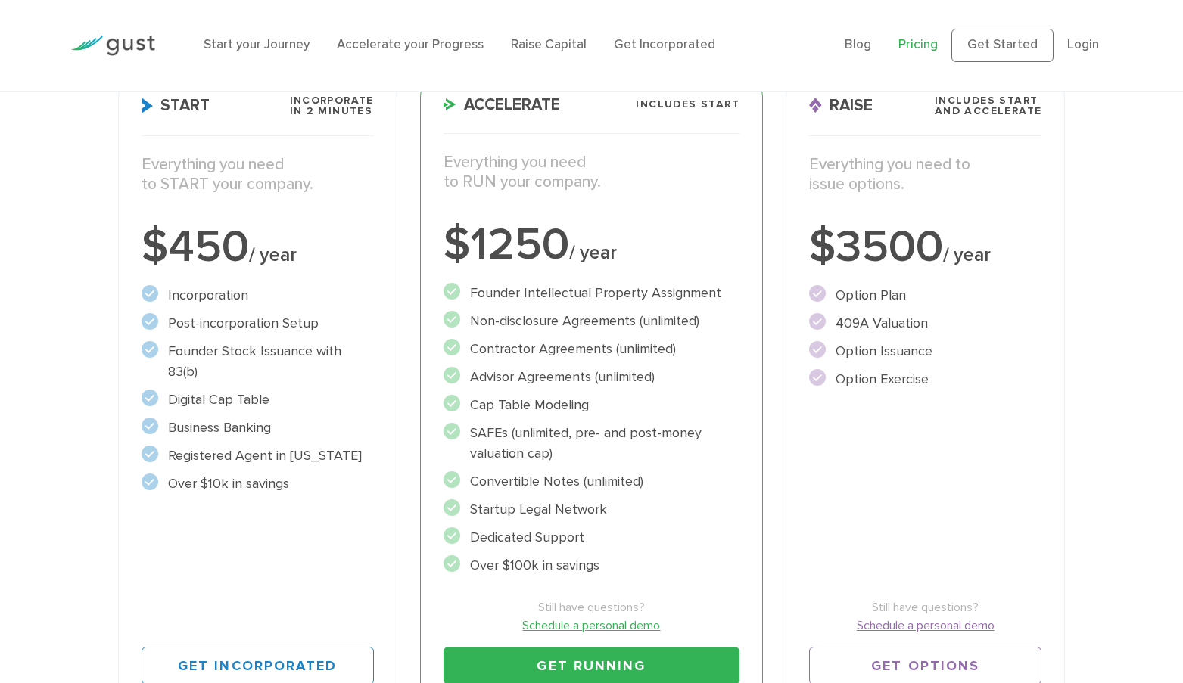
drag, startPoint x: 467, startPoint y: 291, endPoint x: 692, endPoint y: 381, distance: 242.1
click at [692, 381] on ul "Founder Intellectual Property Assignment" at bounding box center [591, 429] width 296 height 293
click at [692, 382] on li "Advisor Agreements (unlimited)" at bounding box center [591, 377] width 296 height 20
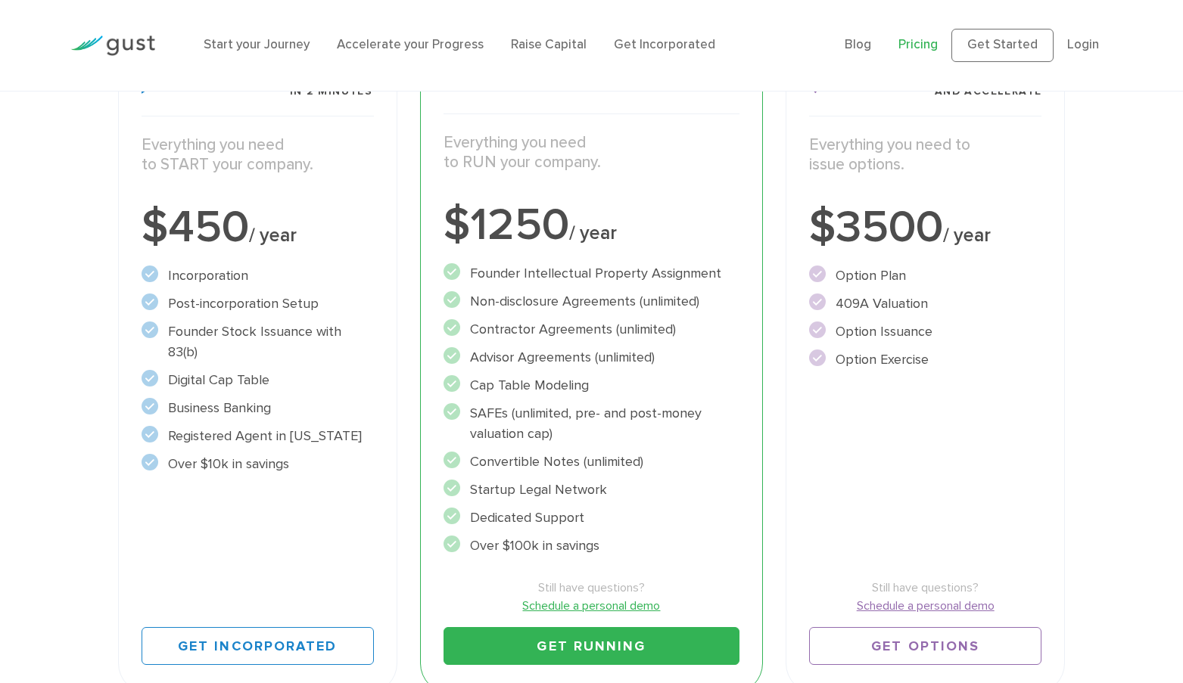
scroll to position [272, 0]
drag, startPoint x: 510, startPoint y: 412, endPoint x: 576, endPoint y: 430, distance: 68.3
click at [577, 430] on li "SAFEs (unlimited, pre- and post-money valuation cap)" at bounding box center [591, 423] width 296 height 41
drag, startPoint x: 575, startPoint y: 433, endPoint x: 473, endPoint y: 409, distance: 105.0
click at [473, 412] on li "SAFEs (unlimited, pre- and post-money valuation cap)" at bounding box center [591, 423] width 296 height 41
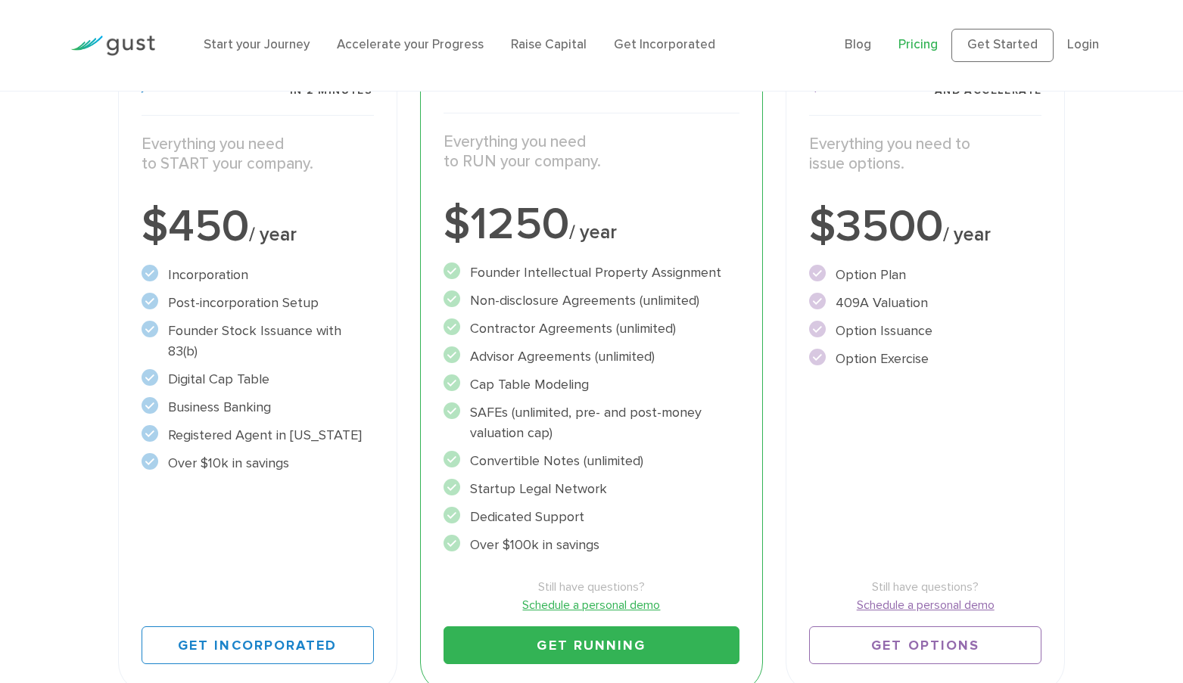
click at [605, 418] on li "SAFEs (unlimited, pre- and post-money valuation cap)" at bounding box center [591, 423] width 296 height 41
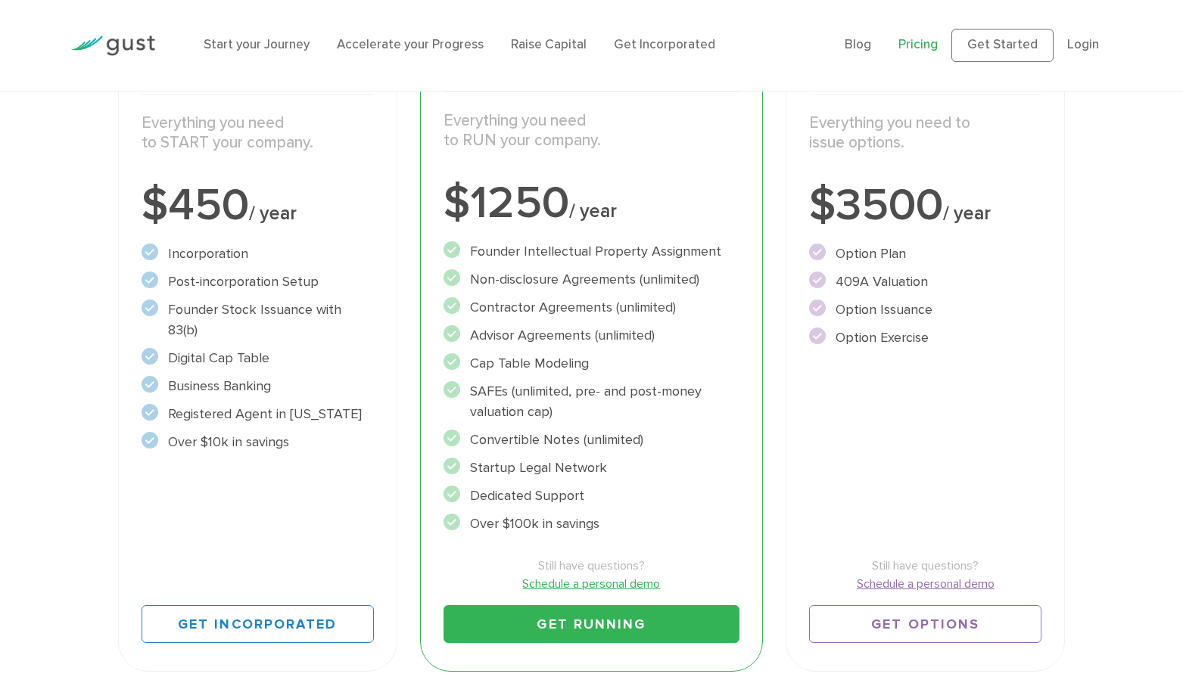
scroll to position [298, 0]
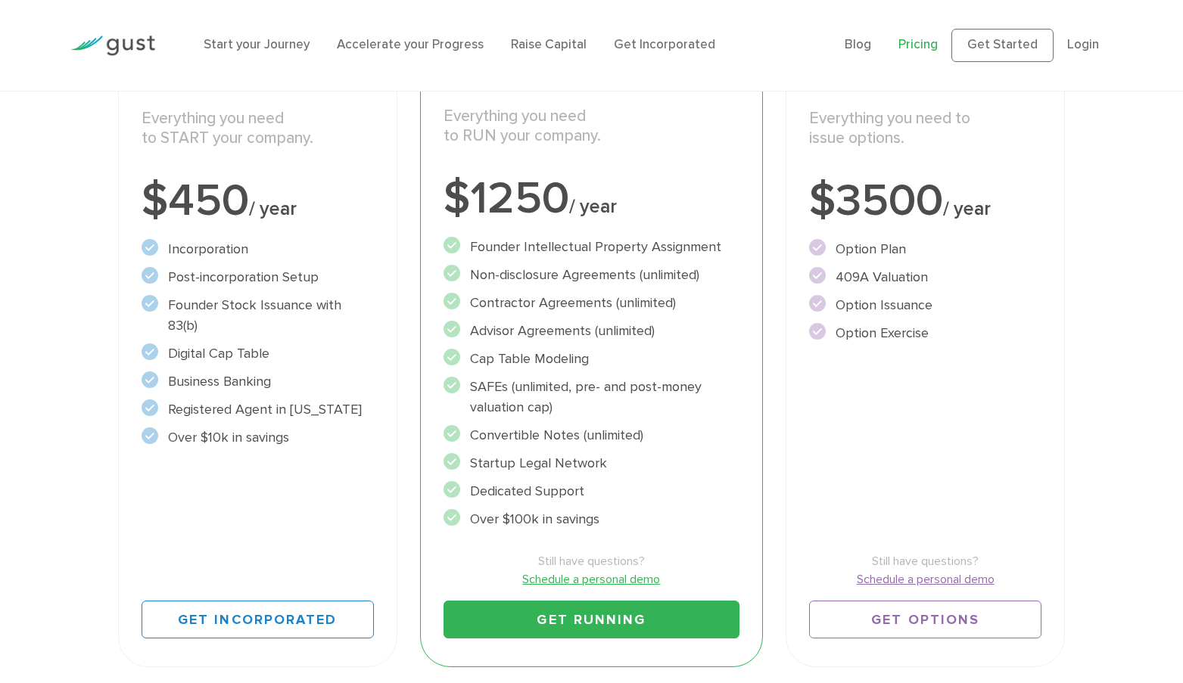
drag, startPoint x: 471, startPoint y: 357, endPoint x: 622, endPoint y: 518, distance: 220.0
click at [622, 518] on ul "Founder Intellectual Property Assignment" at bounding box center [591, 383] width 296 height 293
click at [622, 518] on li "Over $100k in savings" at bounding box center [591, 519] width 296 height 20
drag, startPoint x: 627, startPoint y: 525, endPoint x: 581, endPoint y: 378, distance: 153.7
click at [581, 378] on ul "Founder Intellectual Property Assignment" at bounding box center [591, 383] width 296 height 293
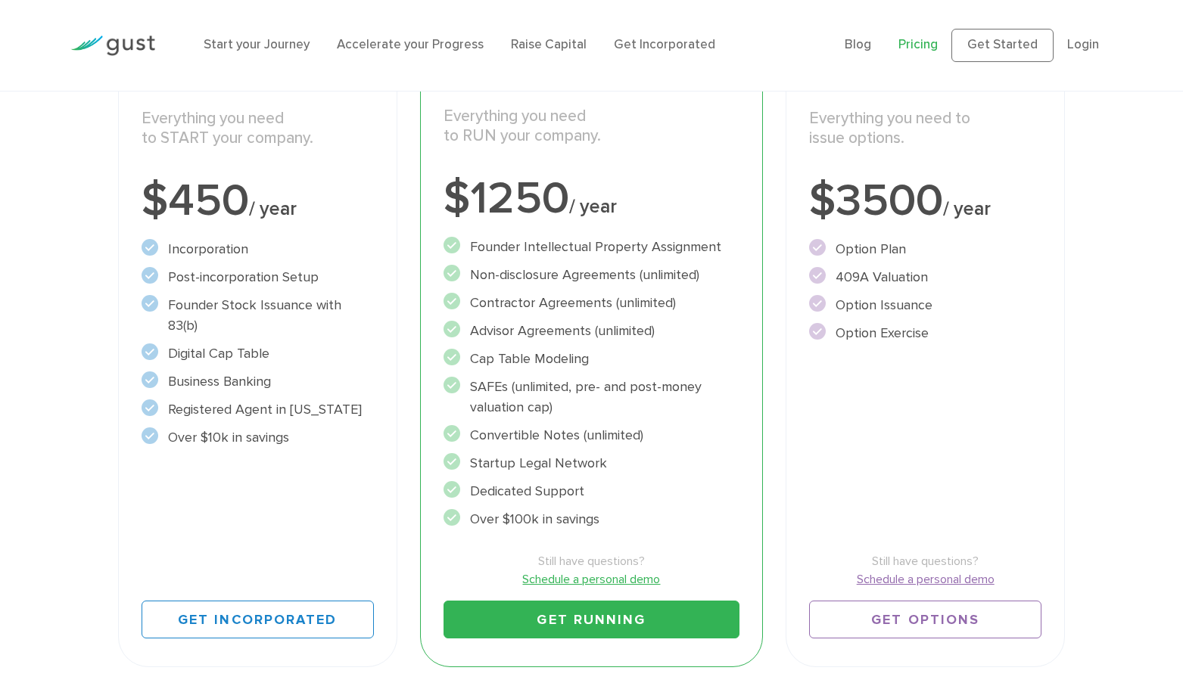
click at [581, 378] on li "SAFEs (unlimited, pre- and post-money valuation cap)" at bounding box center [591, 397] width 296 height 41
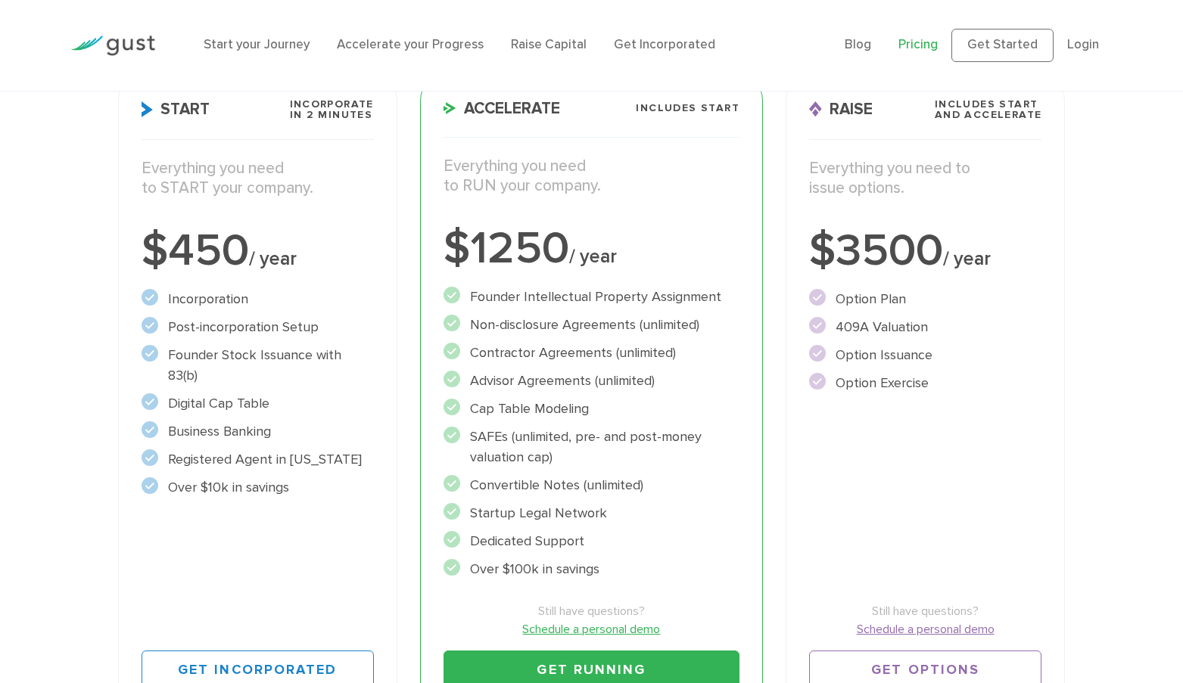
scroll to position [226, 0]
